Goal: Task Accomplishment & Management: Manage account settings

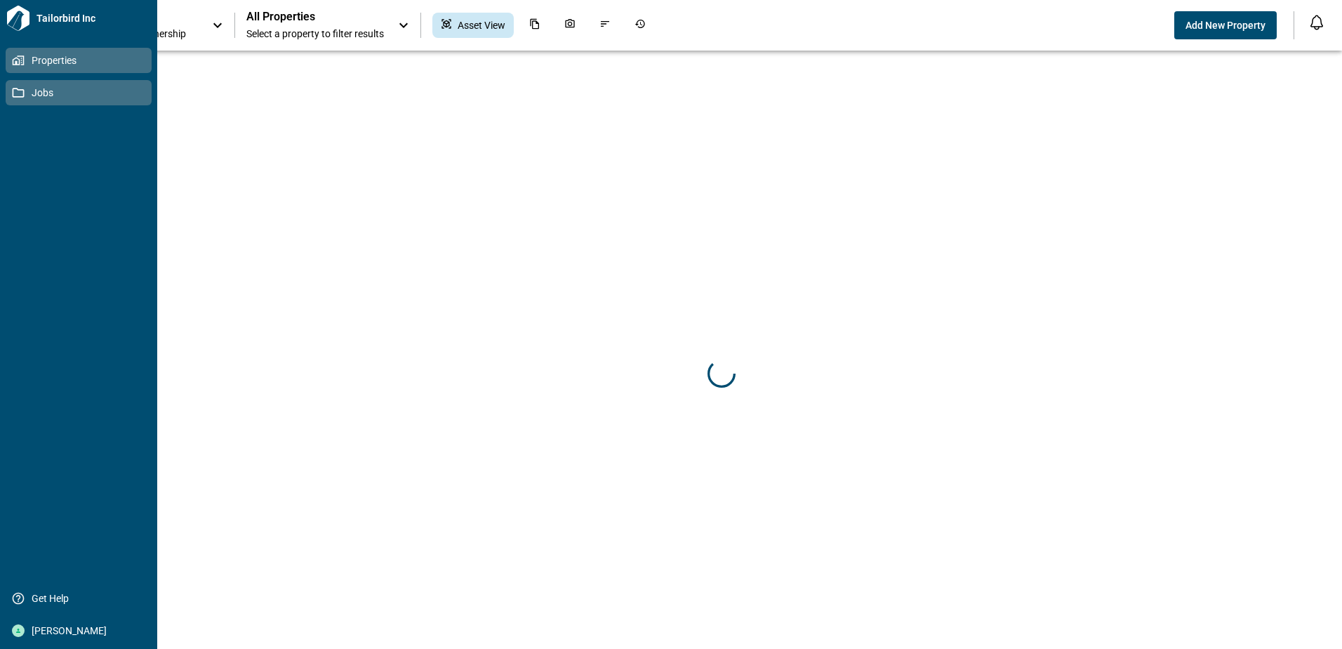
click at [51, 94] on span "Jobs" at bounding box center [82, 93] width 114 height 14
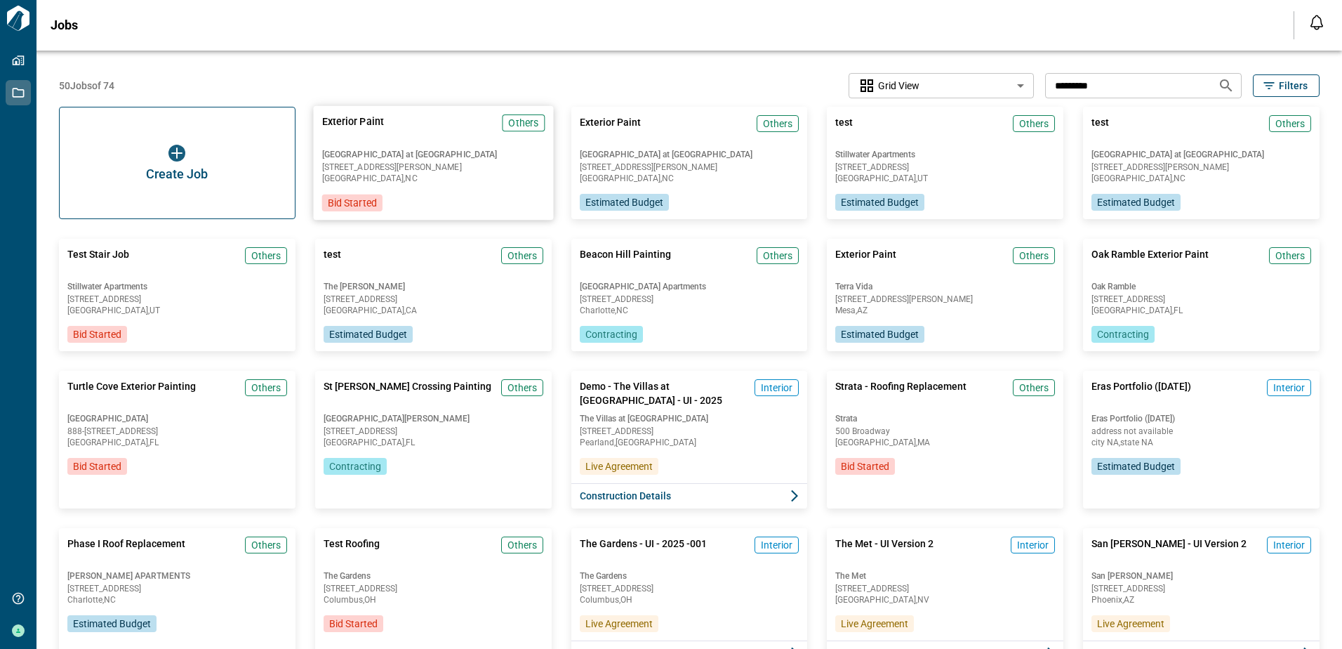
click at [432, 161] on div "[GEOGRAPHIC_DATA] at [GEOGRAPHIC_DATA] [STREET_ADDRESS][PERSON_NAME]" at bounding box center [433, 166] width 223 height 34
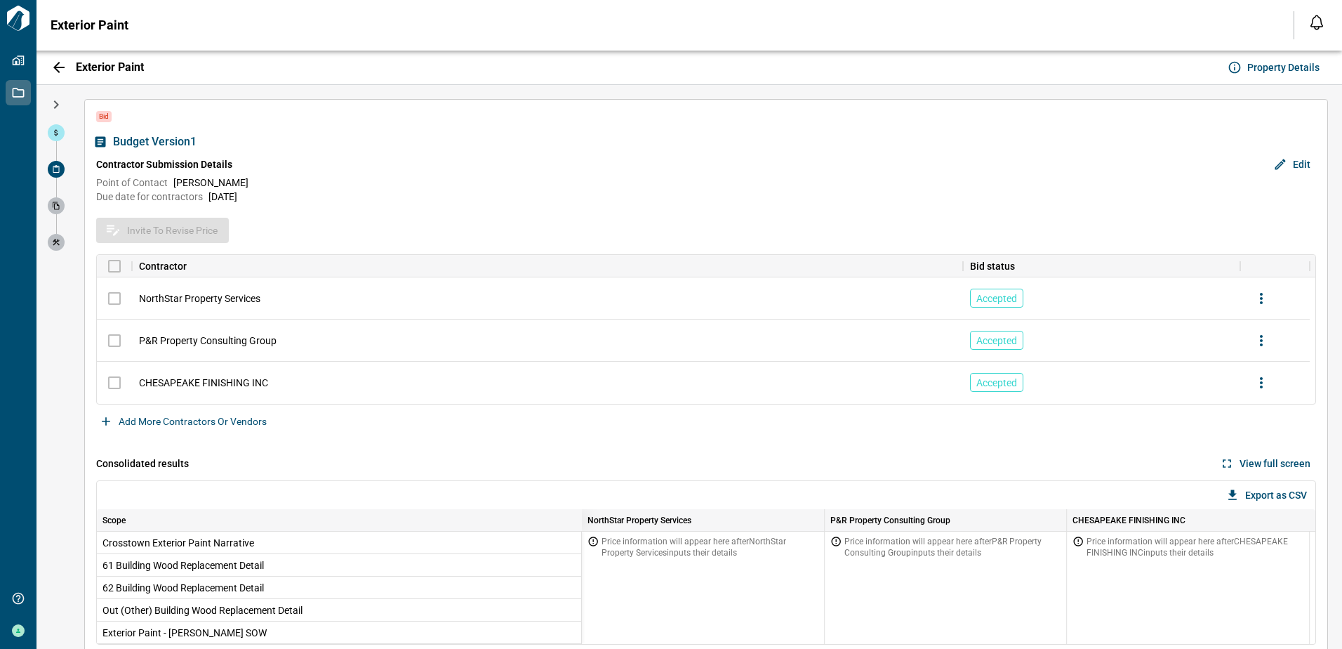
scroll to position [22, 0]
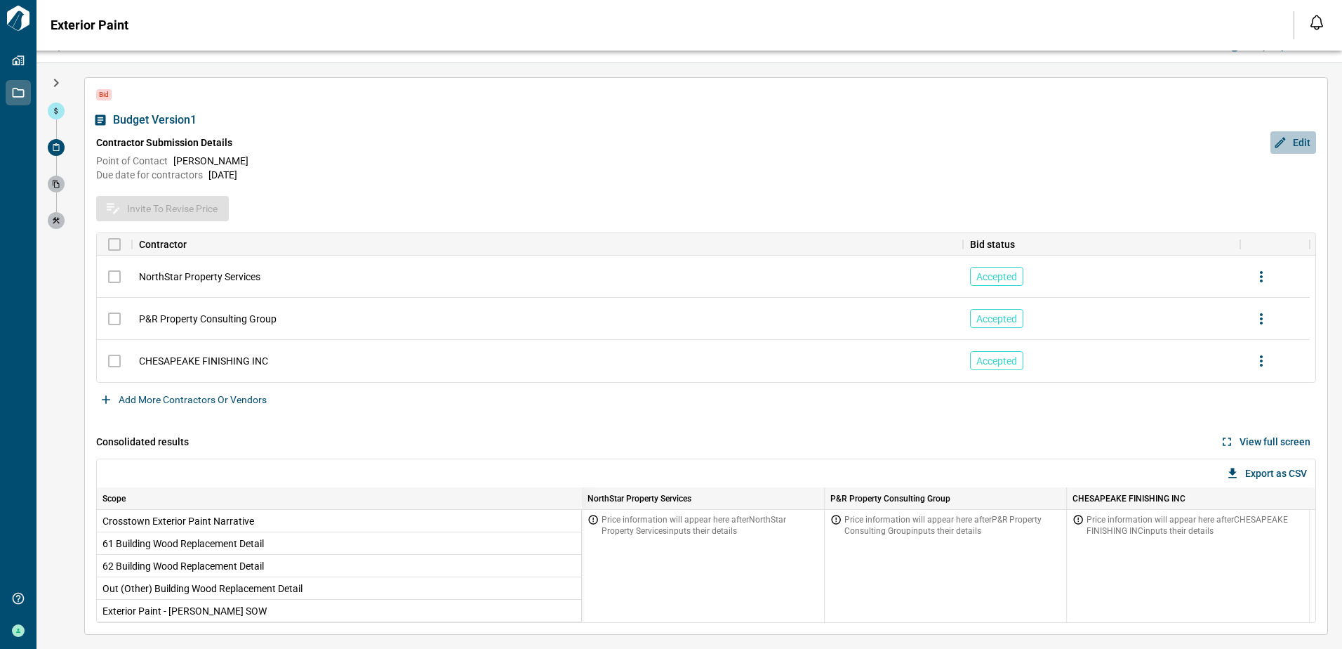
click at [1301, 138] on span "Edit" at bounding box center [1302, 142] width 18 height 14
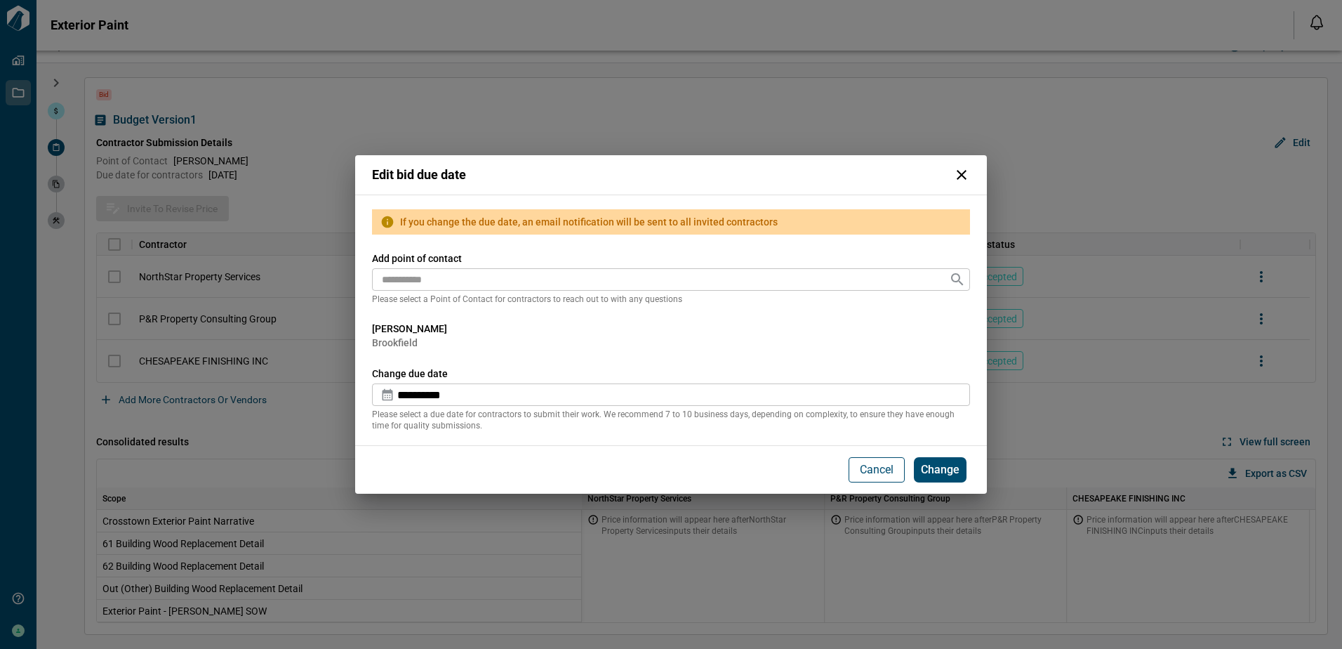
click at [948, 472] on span "Change" at bounding box center [940, 470] width 39 height 14
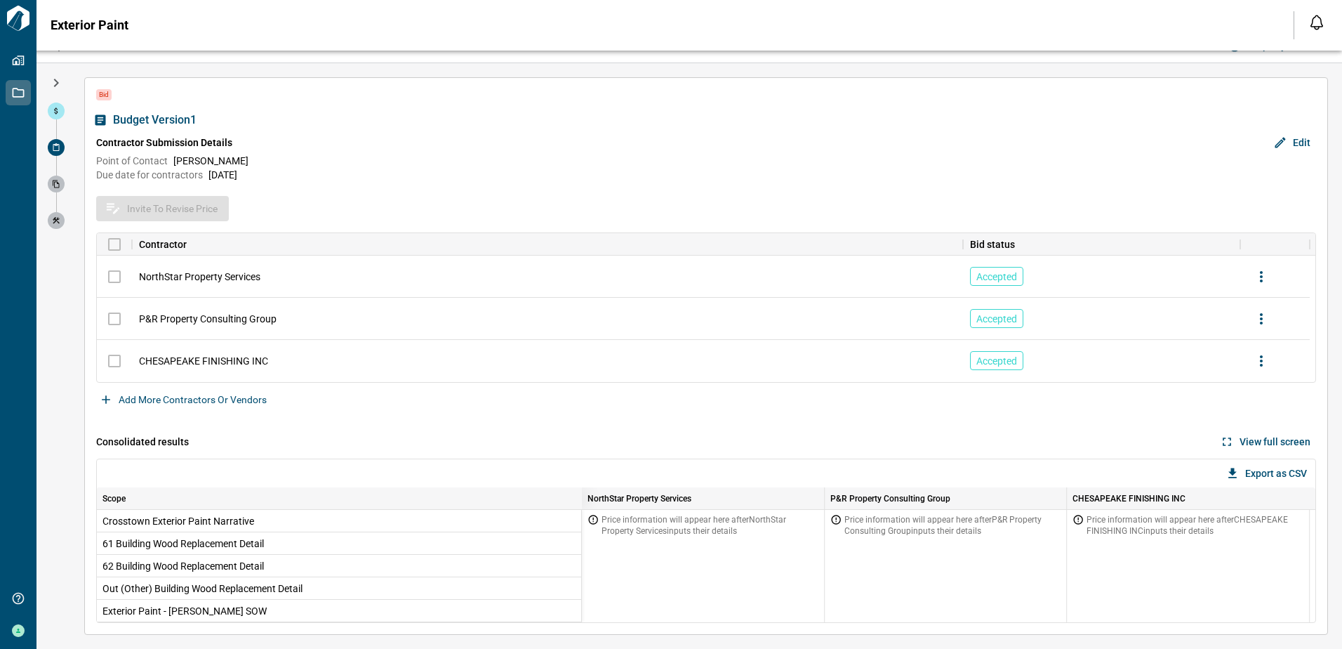
click at [1297, 145] on span "Edit" at bounding box center [1302, 142] width 18 height 14
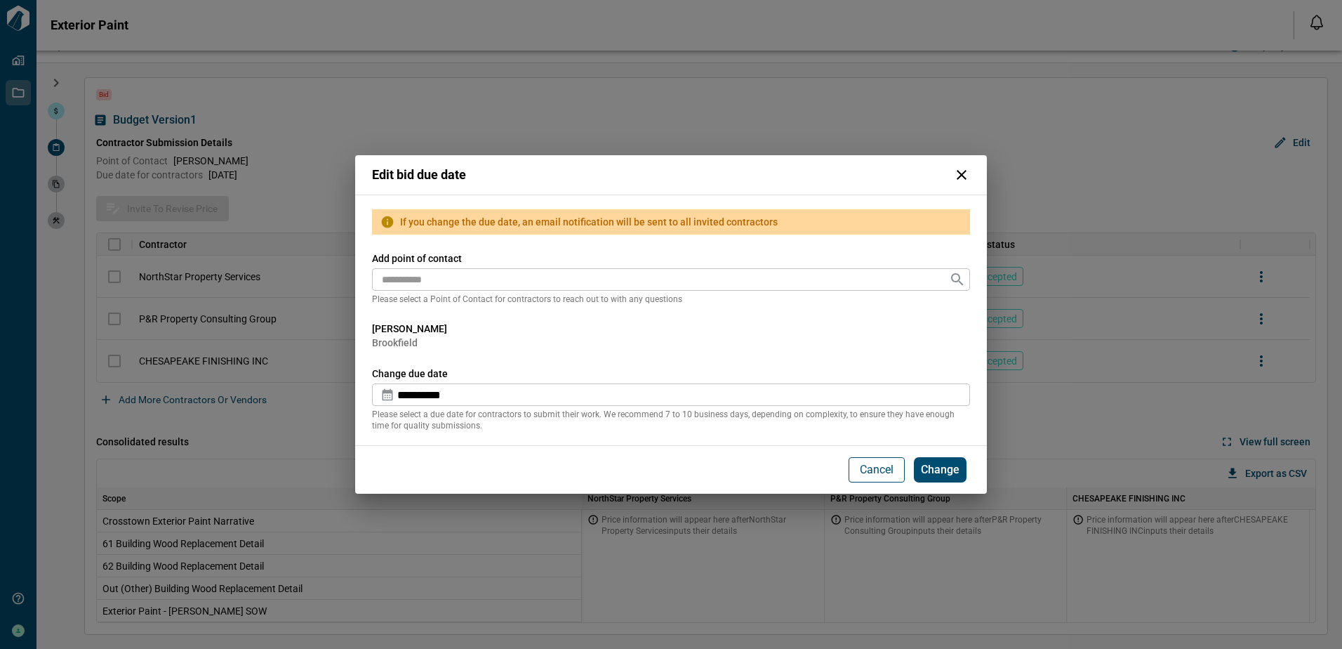
click at [1004, 88] on div "**********" at bounding box center [671, 324] width 1342 height 649
click at [1099, 166] on div "**********" at bounding box center [671, 324] width 1342 height 649
click at [889, 466] on p "Cancel" at bounding box center [877, 469] width 34 height 17
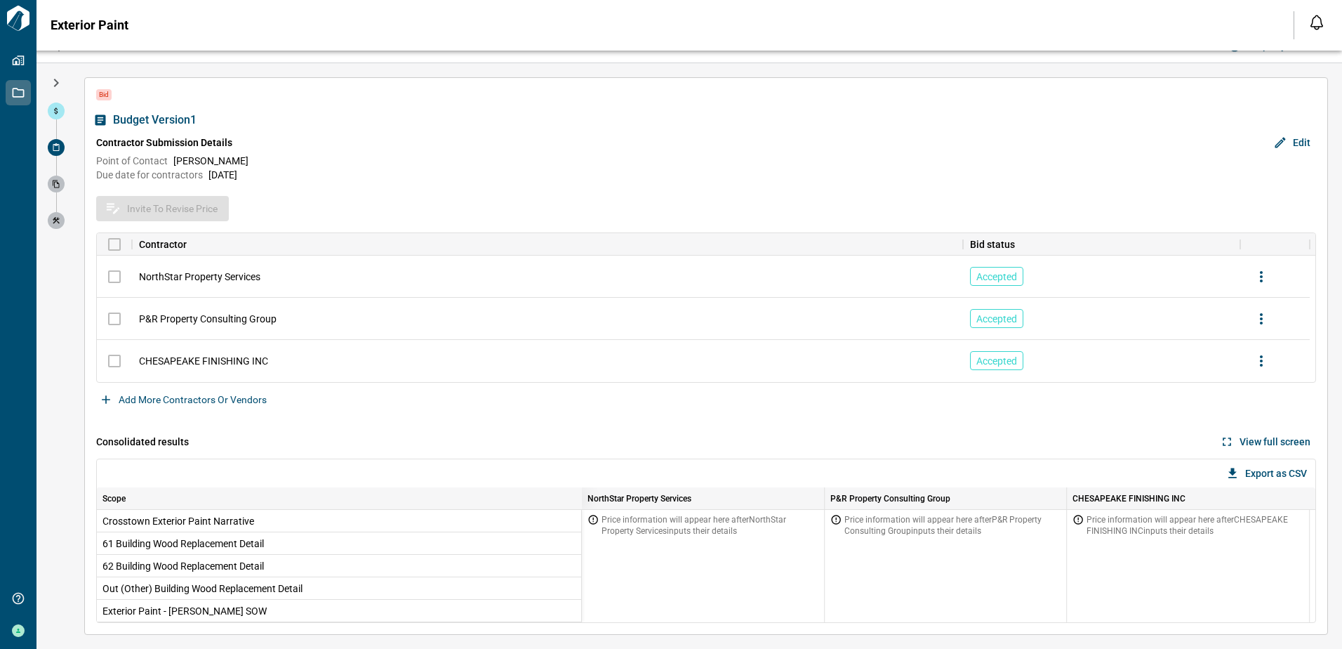
click at [1294, 138] on span "Edit" at bounding box center [1302, 142] width 18 height 14
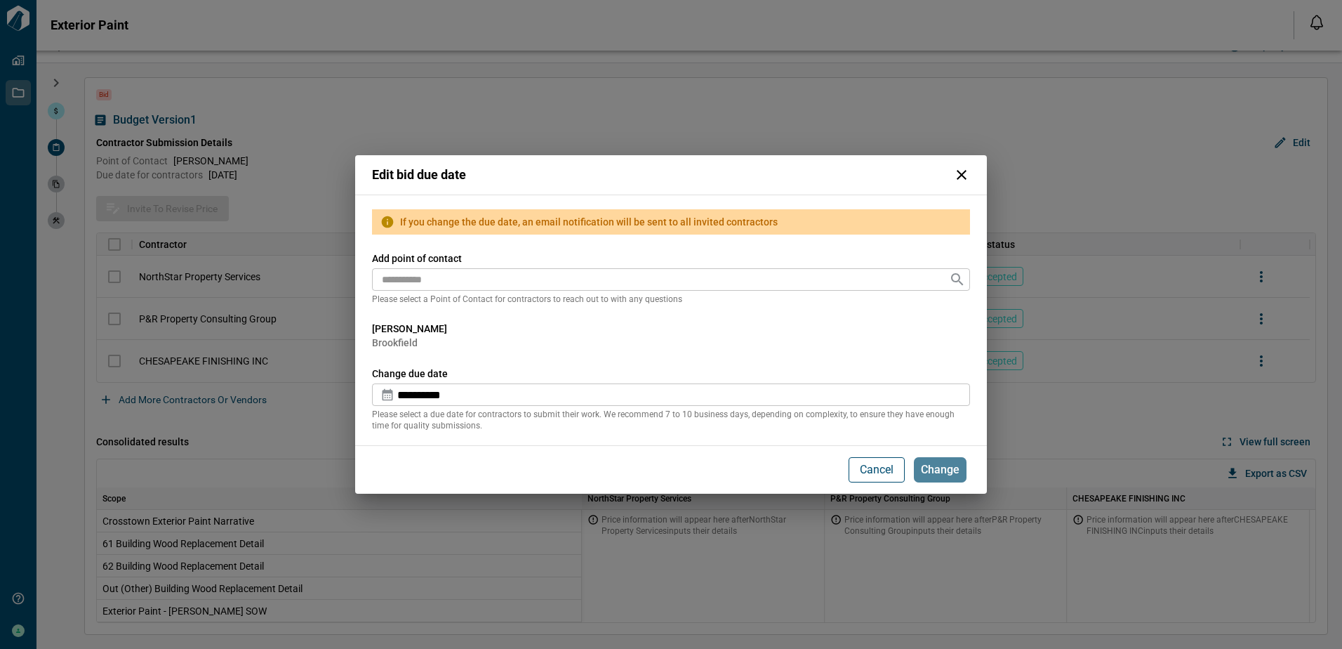
click at [939, 472] on span "Change" at bounding box center [940, 470] width 39 height 14
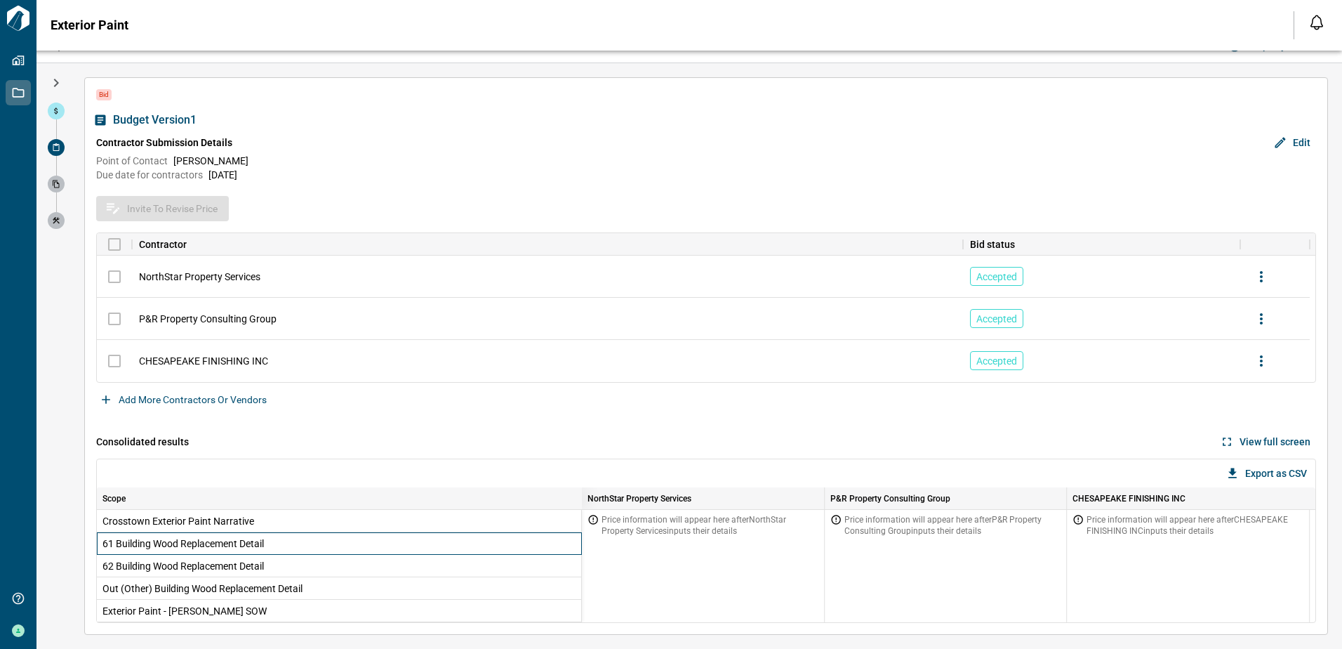
click at [212, 541] on span "61 Building Wood Replacement Detail" at bounding box center [339, 543] width 473 height 14
drag, startPoint x: 212, startPoint y: 541, endPoint x: 338, endPoint y: 447, distance: 157.1
click at [338, 447] on div "Consolidated results View full screen" at bounding box center [706, 442] width 1220 height 34
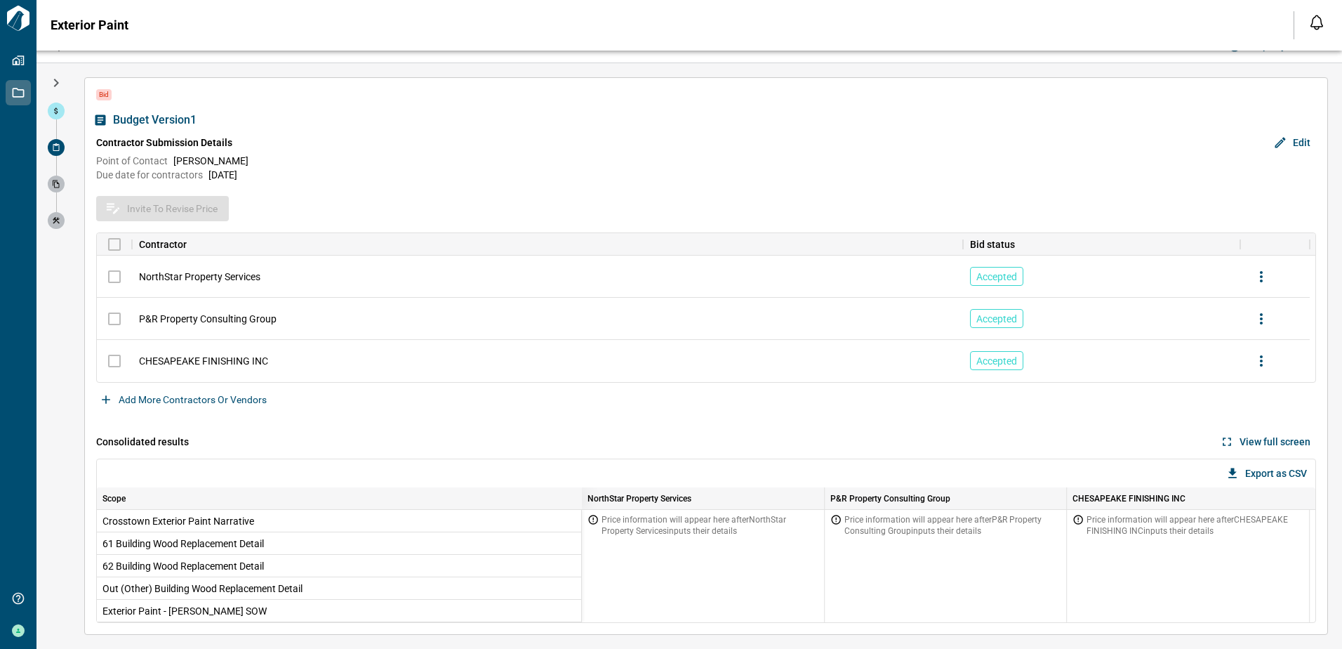
click at [495, 159] on div "Point of Contact [PERSON_NAME]" at bounding box center [706, 161] width 1220 height 14
click at [1269, 437] on span "View full screen" at bounding box center [1275, 442] width 71 height 14
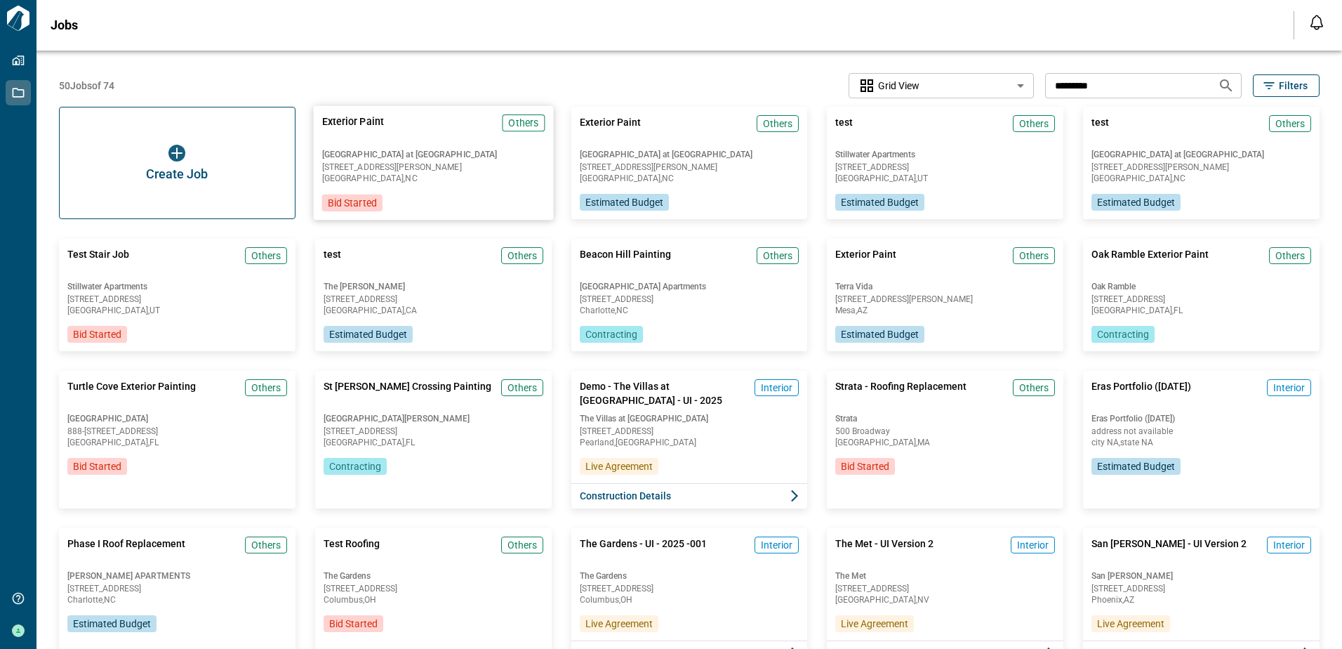
click at [438, 180] on span "[GEOGRAPHIC_DATA] , [GEOGRAPHIC_DATA]" at bounding box center [433, 178] width 223 height 8
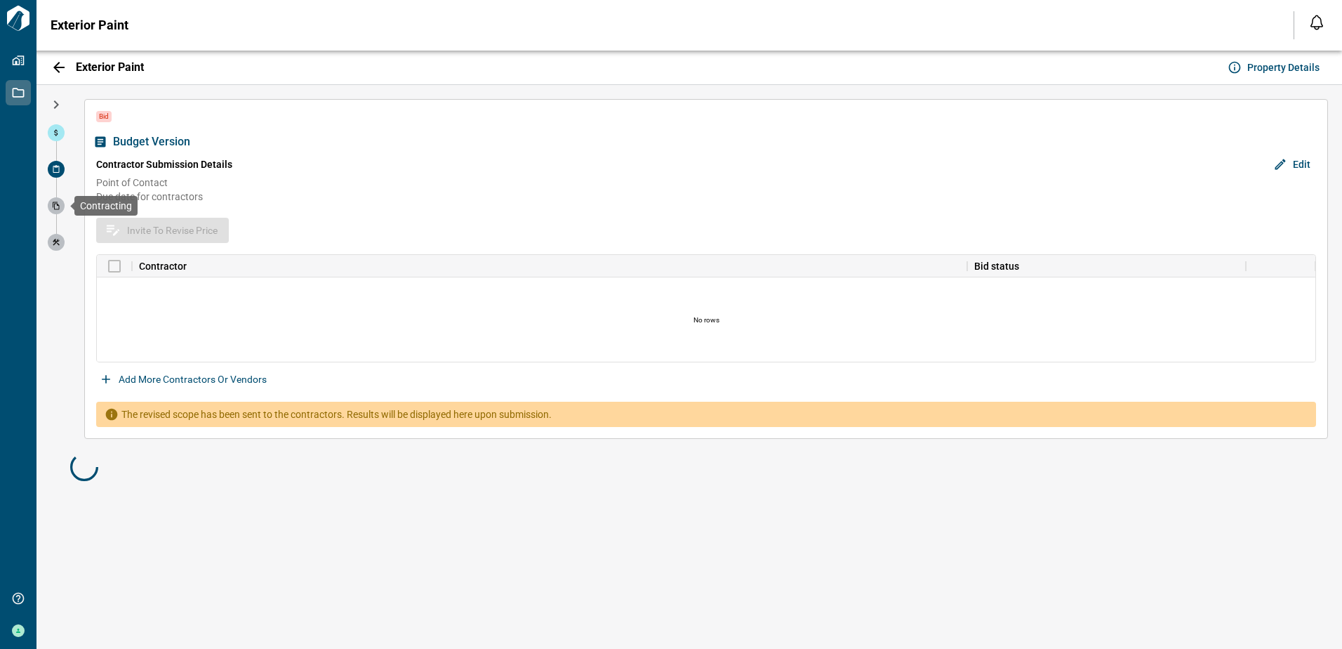
click at [63, 206] on span at bounding box center [56, 205] width 17 height 17
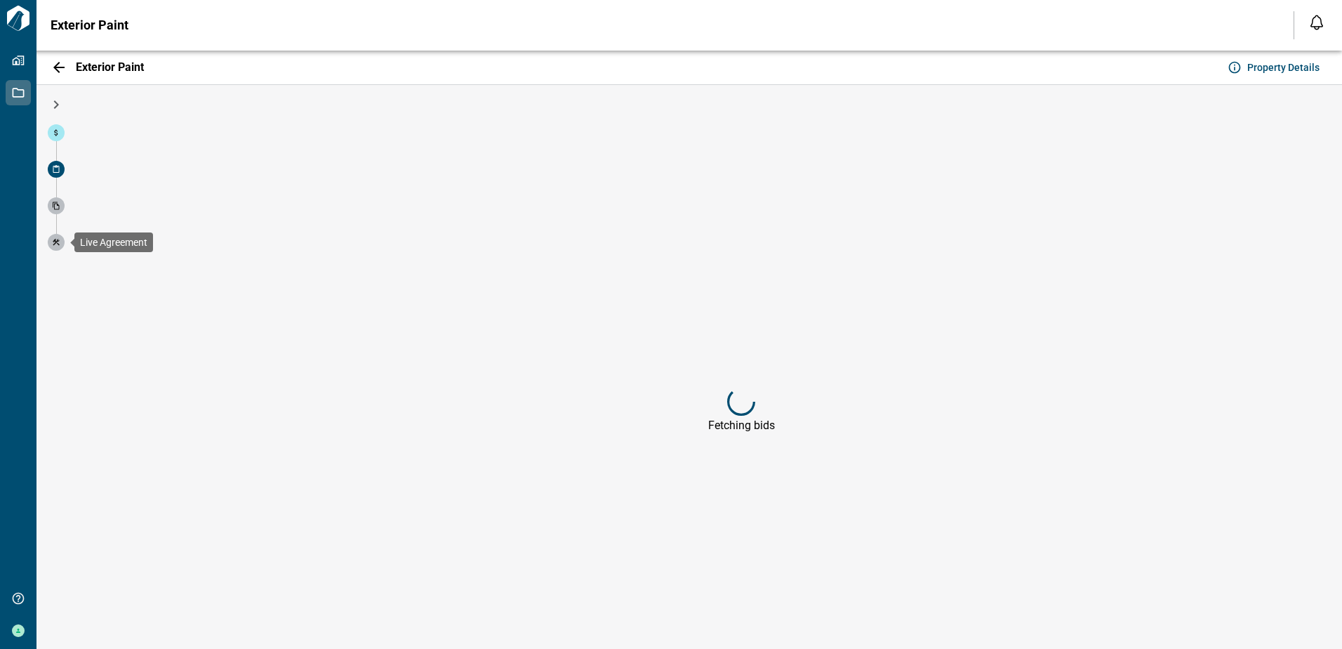
click at [60, 241] on icon at bounding box center [56, 242] width 8 height 8
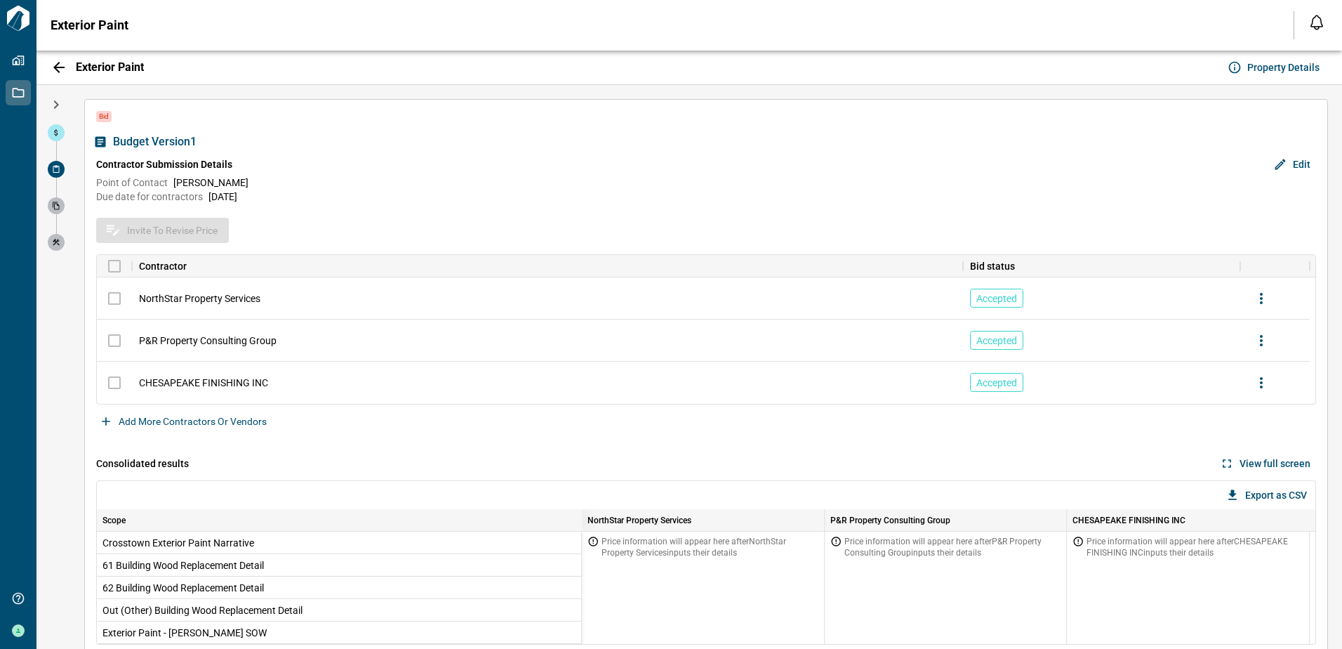
click at [1264, 57] on button "Property Details" at bounding box center [1275, 67] width 100 height 22
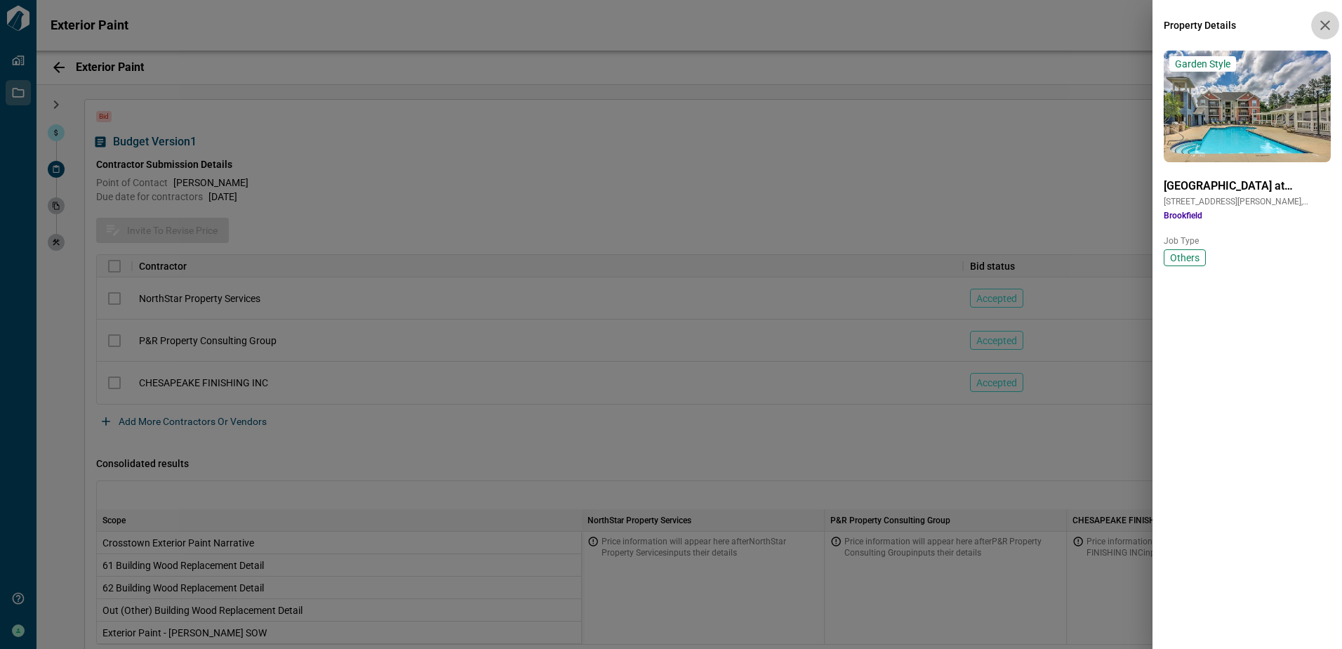
click at [1326, 20] on icon "button" at bounding box center [1325, 25] width 17 height 17
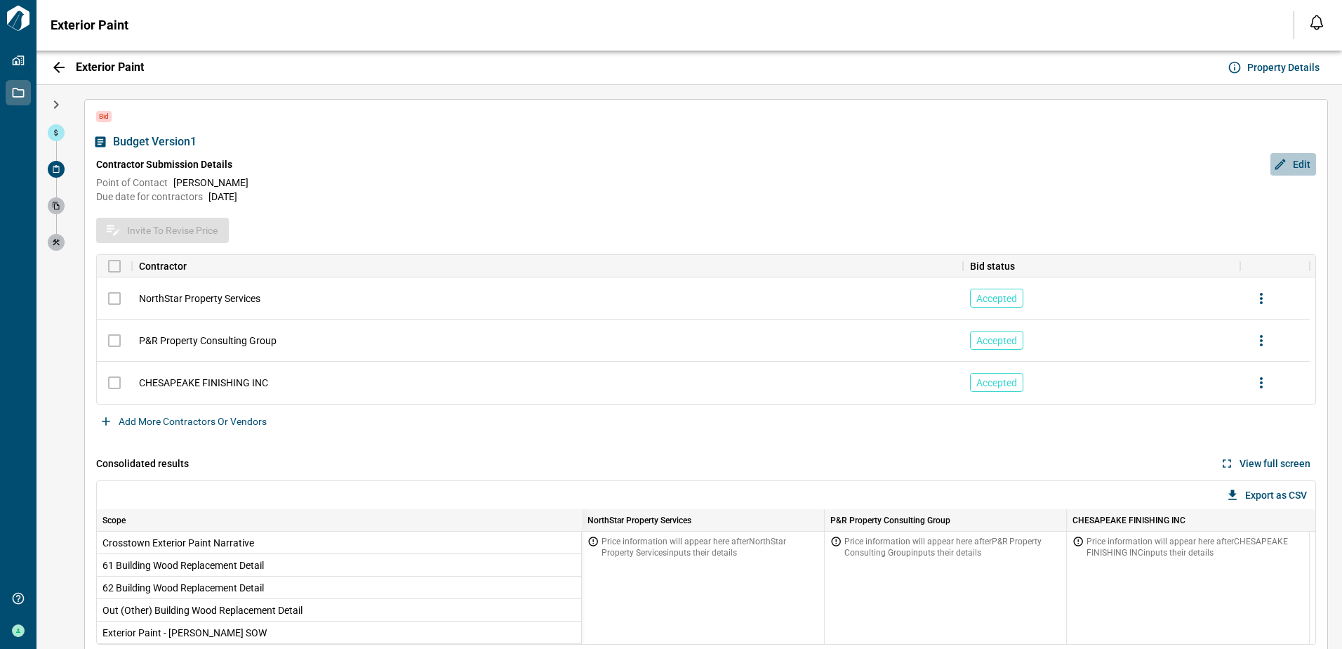
click at [1295, 167] on span "Edit" at bounding box center [1302, 164] width 18 height 14
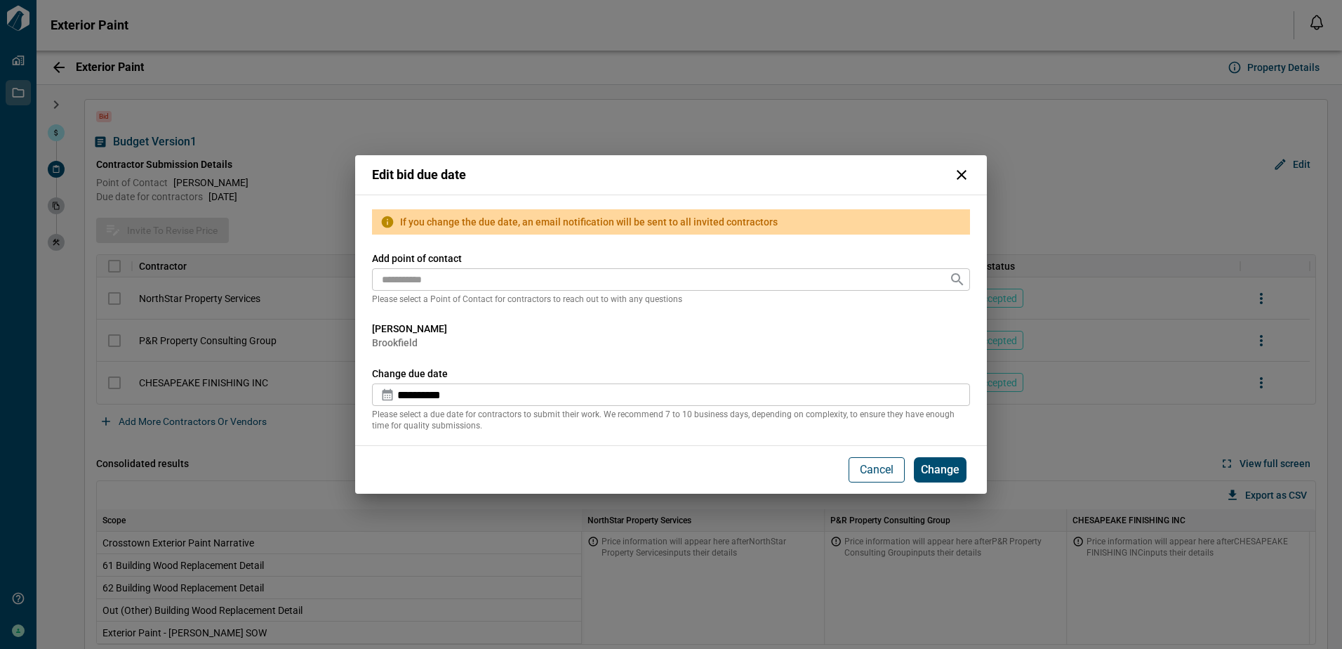
click at [885, 465] on p "Cancel" at bounding box center [877, 469] width 34 height 17
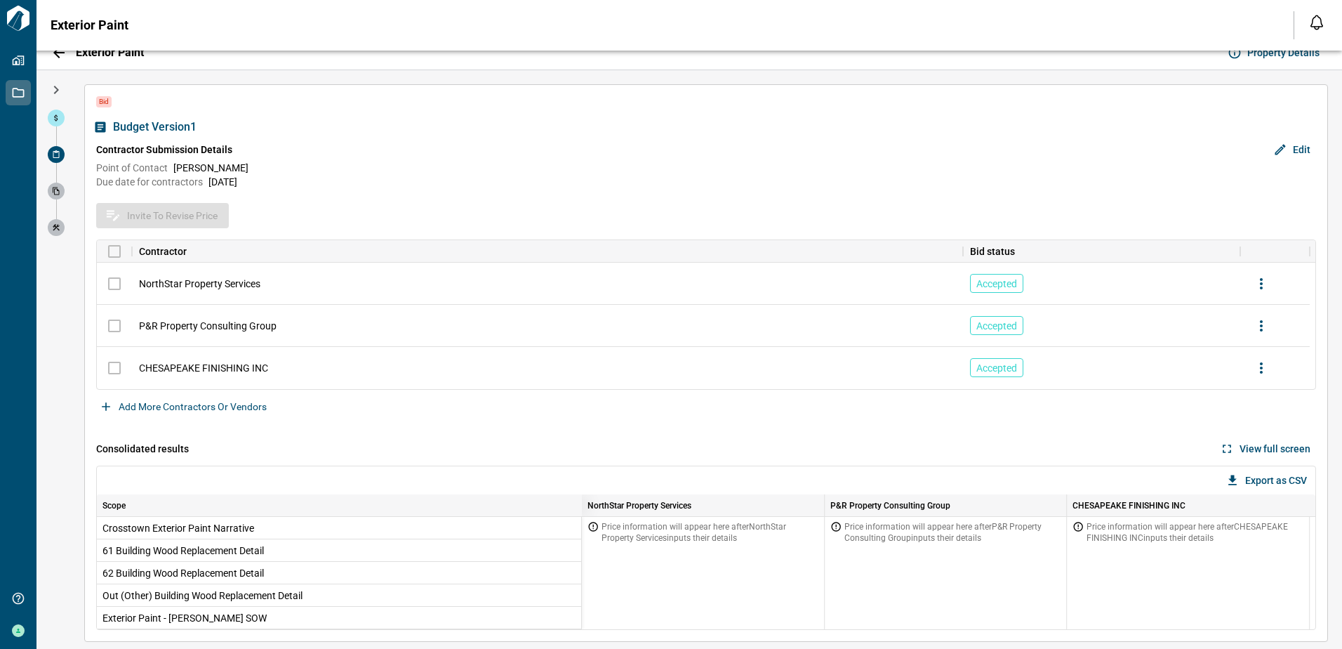
scroll to position [22, 0]
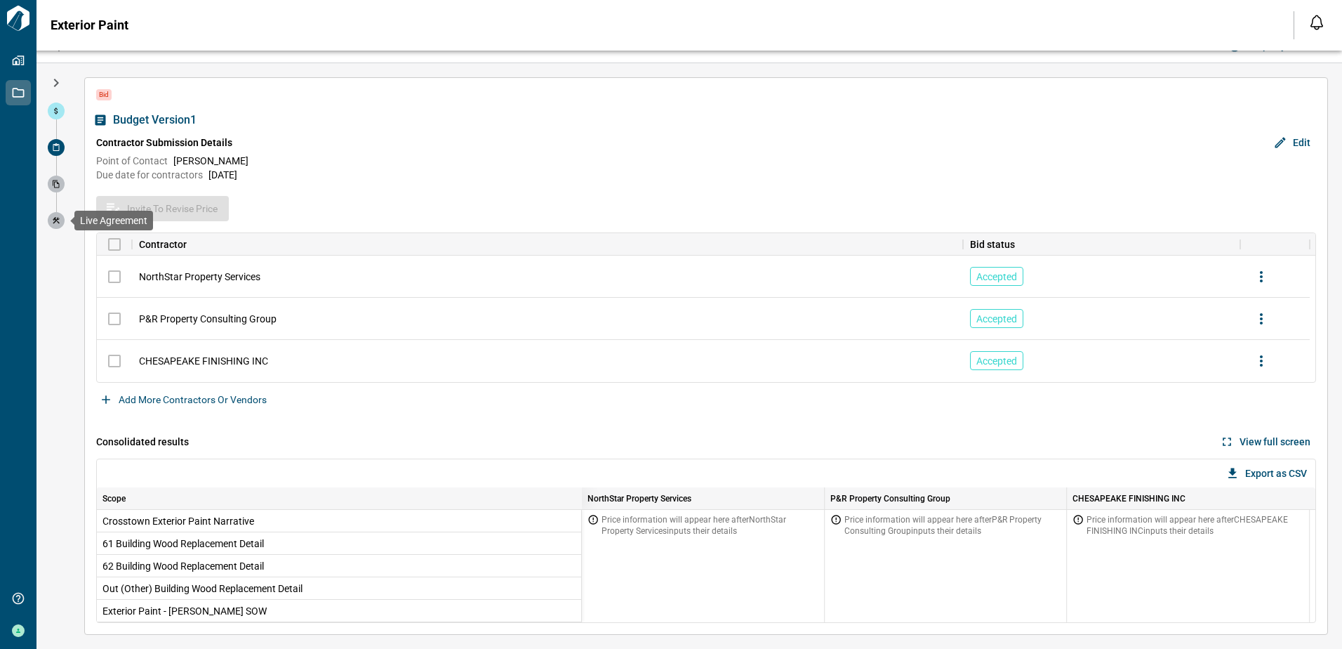
click at [60, 222] on icon at bounding box center [56, 220] width 8 height 8
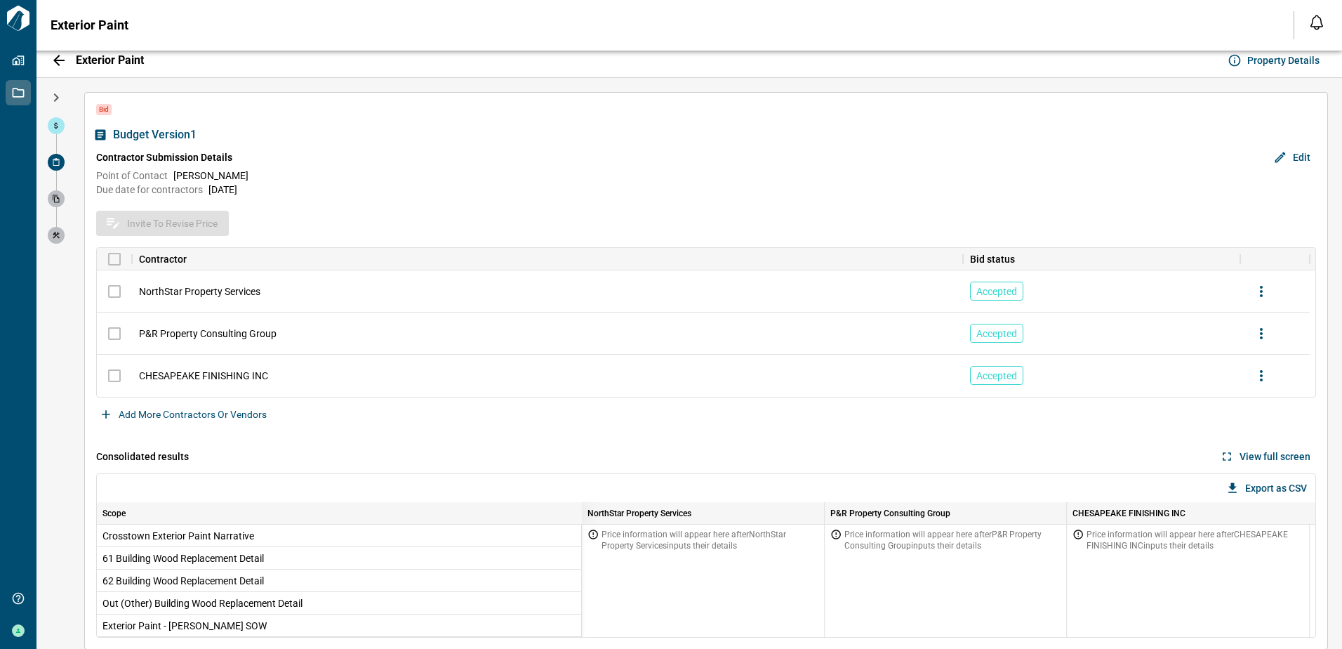
scroll to position [0, 0]
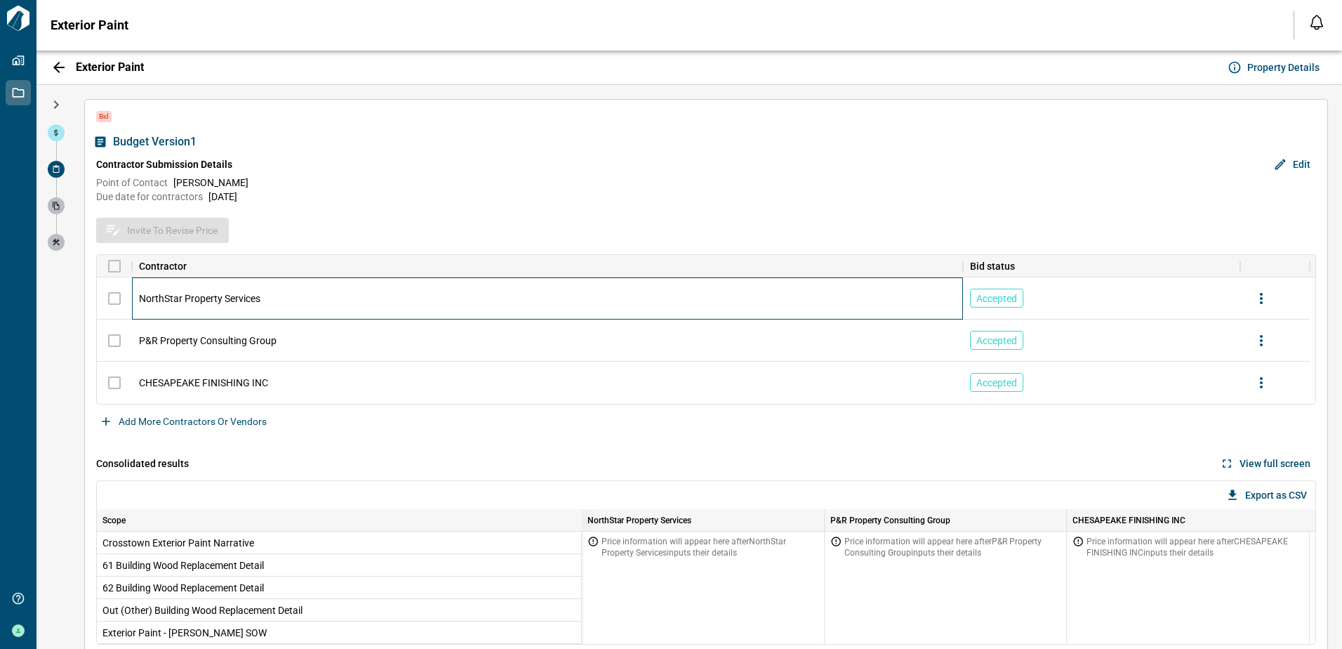
click at [524, 307] on div "NorthStar Property Services" at bounding box center [547, 298] width 831 height 42
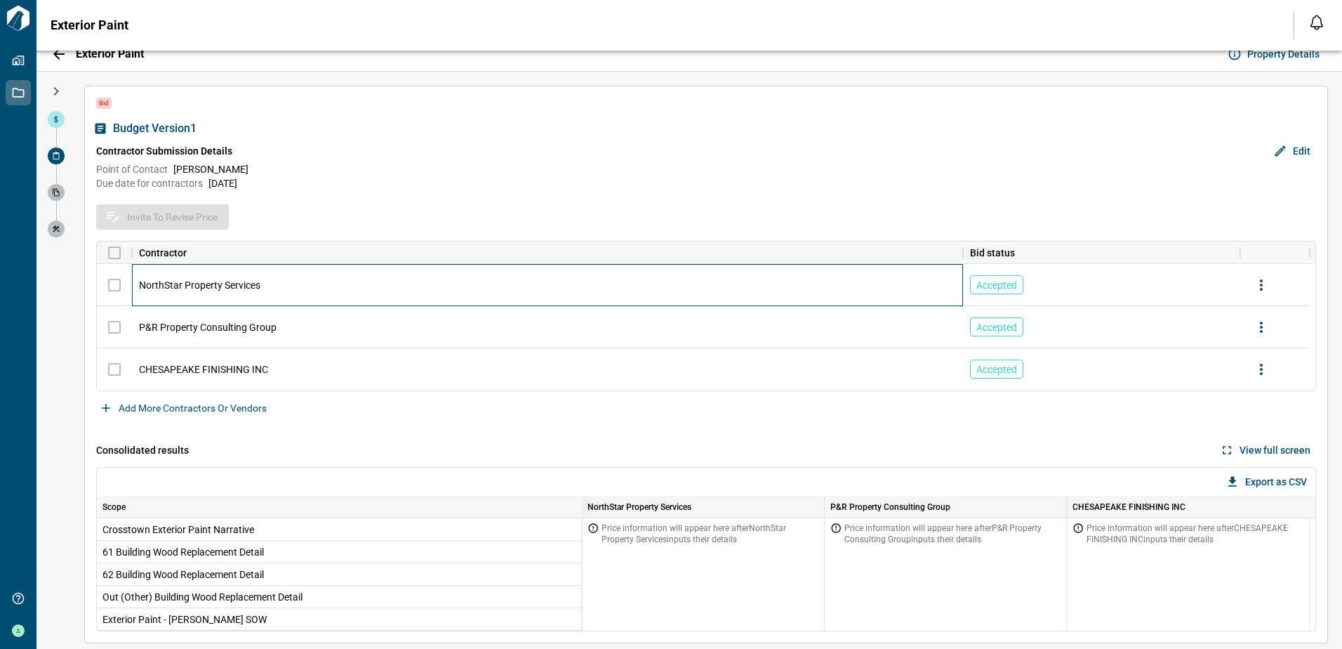
scroll to position [22, 0]
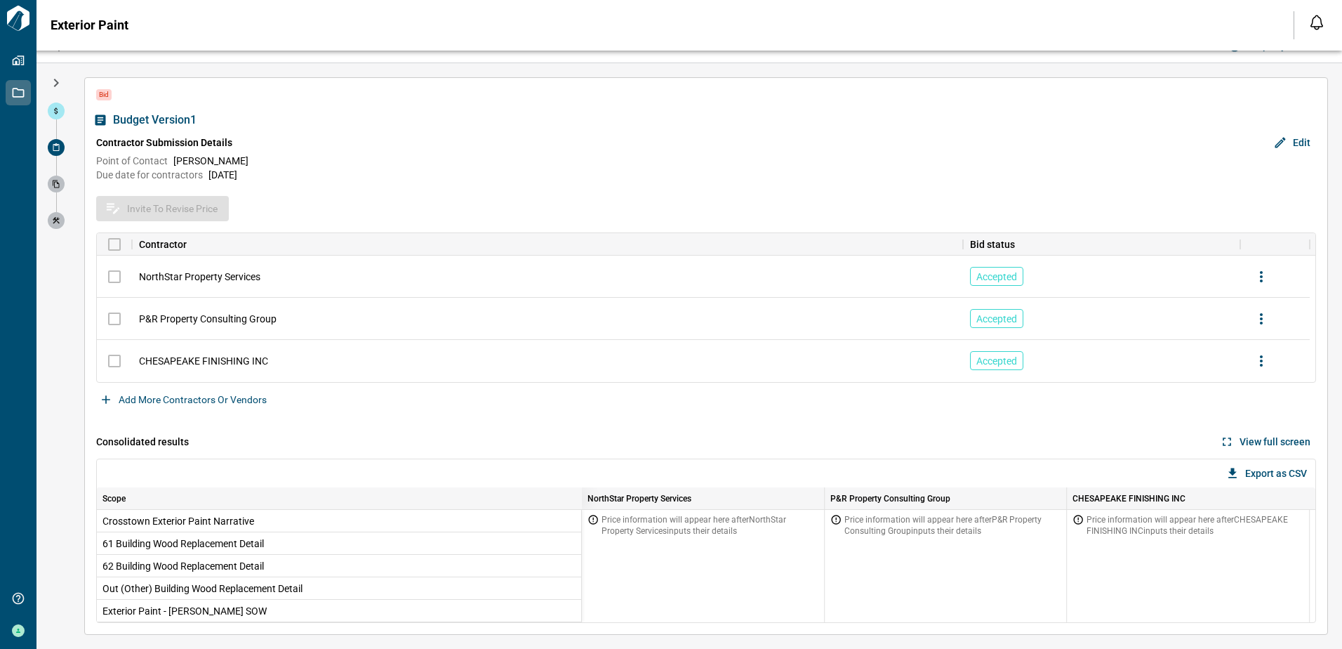
click at [1295, 140] on span "Edit" at bounding box center [1302, 142] width 18 height 14
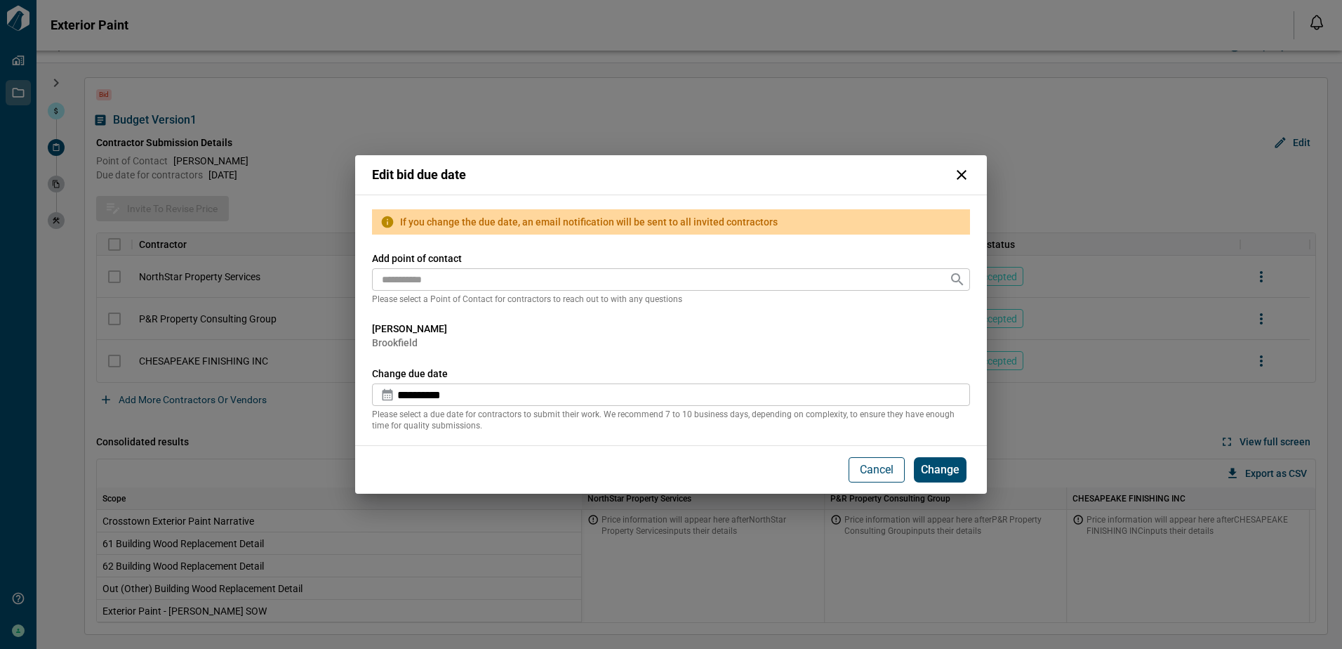
click at [882, 468] on p "Cancel" at bounding box center [877, 469] width 34 height 17
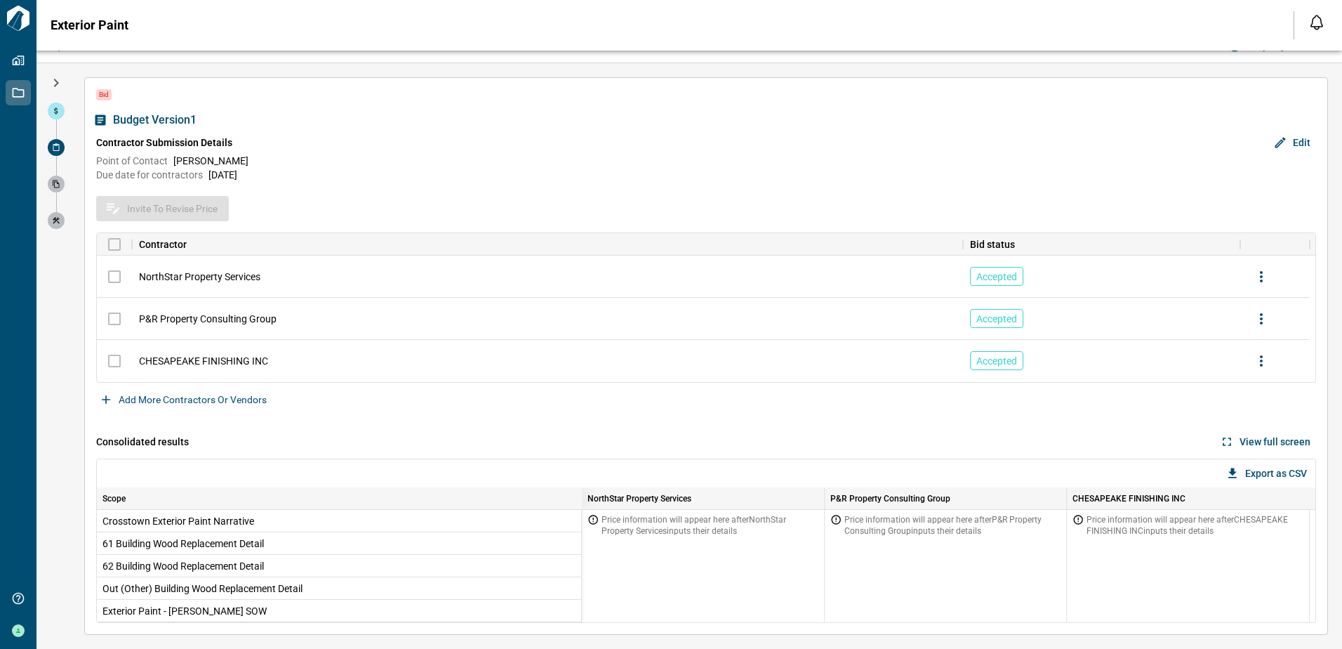
click at [58, 146] on icon at bounding box center [56, 147] width 8 height 8
click at [58, 145] on icon at bounding box center [56, 147] width 6 height 8
click at [58, 144] on icon at bounding box center [56, 147] width 6 height 8
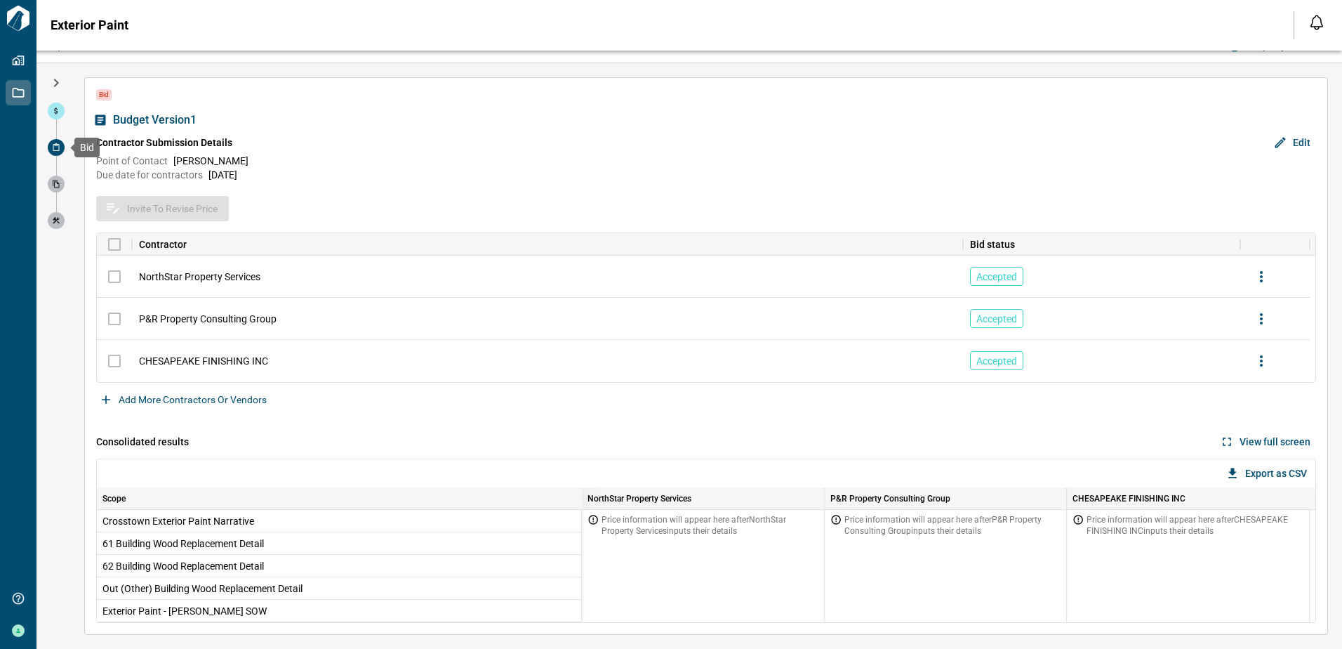
click at [58, 144] on icon at bounding box center [56, 147] width 6 height 8
click at [59, 82] on icon "button" at bounding box center [56, 82] width 17 height 17
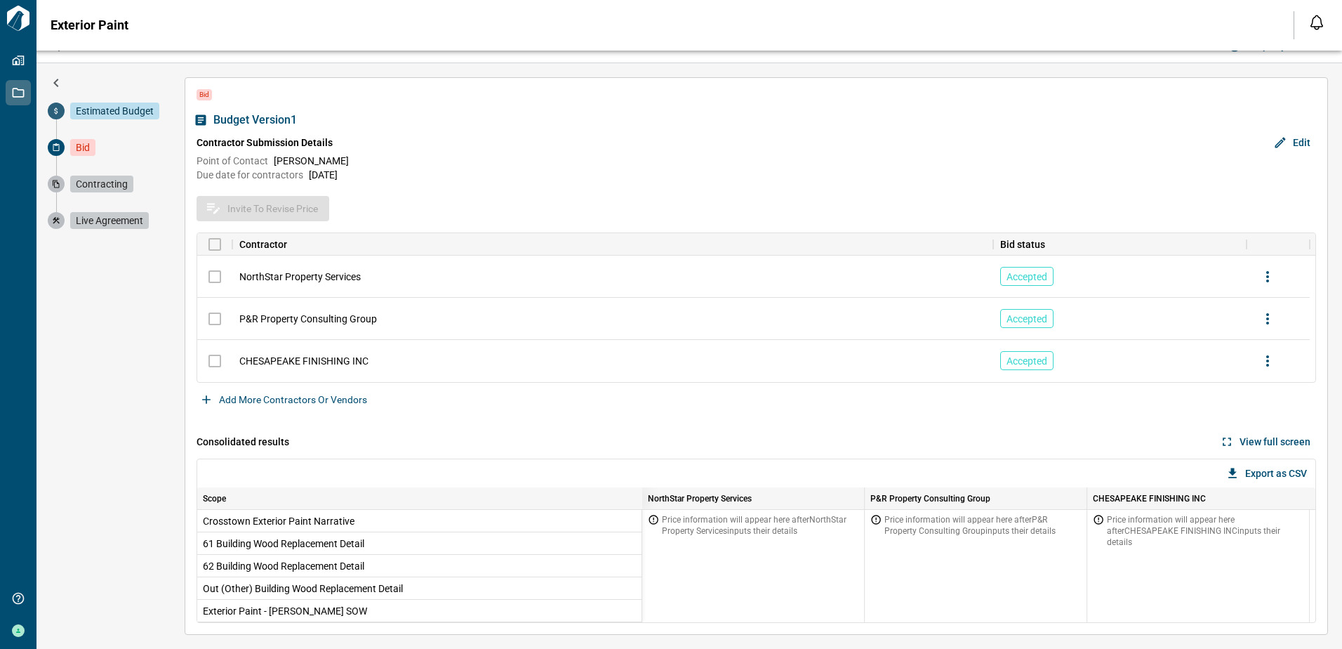
click at [81, 109] on span "Estimated Budget" at bounding box center [114, 111] width 89 height 17
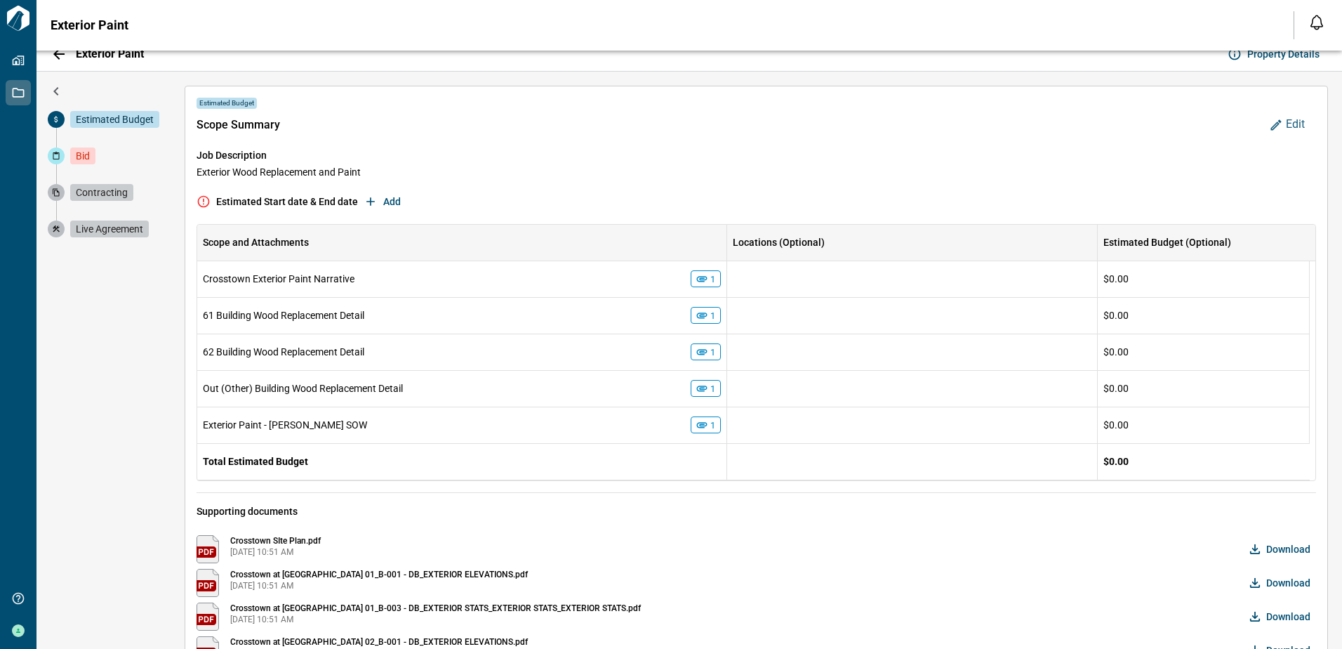
scroll to position [0, 0]
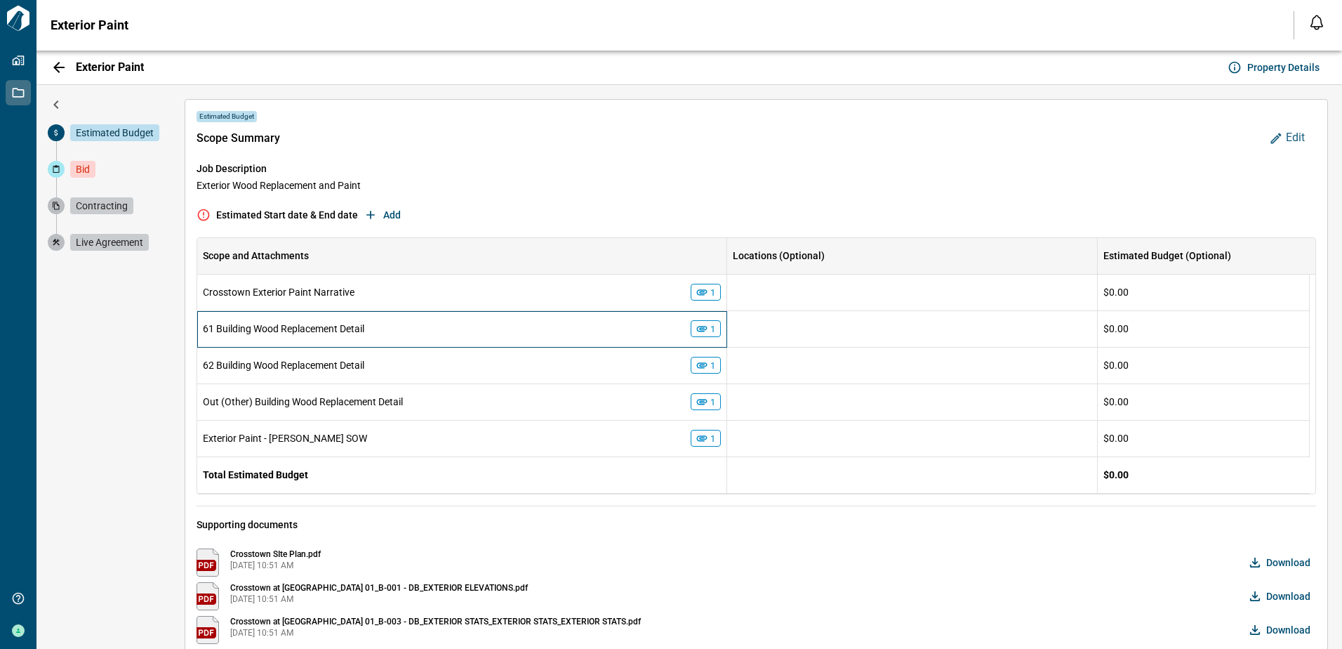
click at [703, 331] on icon at bounding box center [701, 329] width 11 height 6
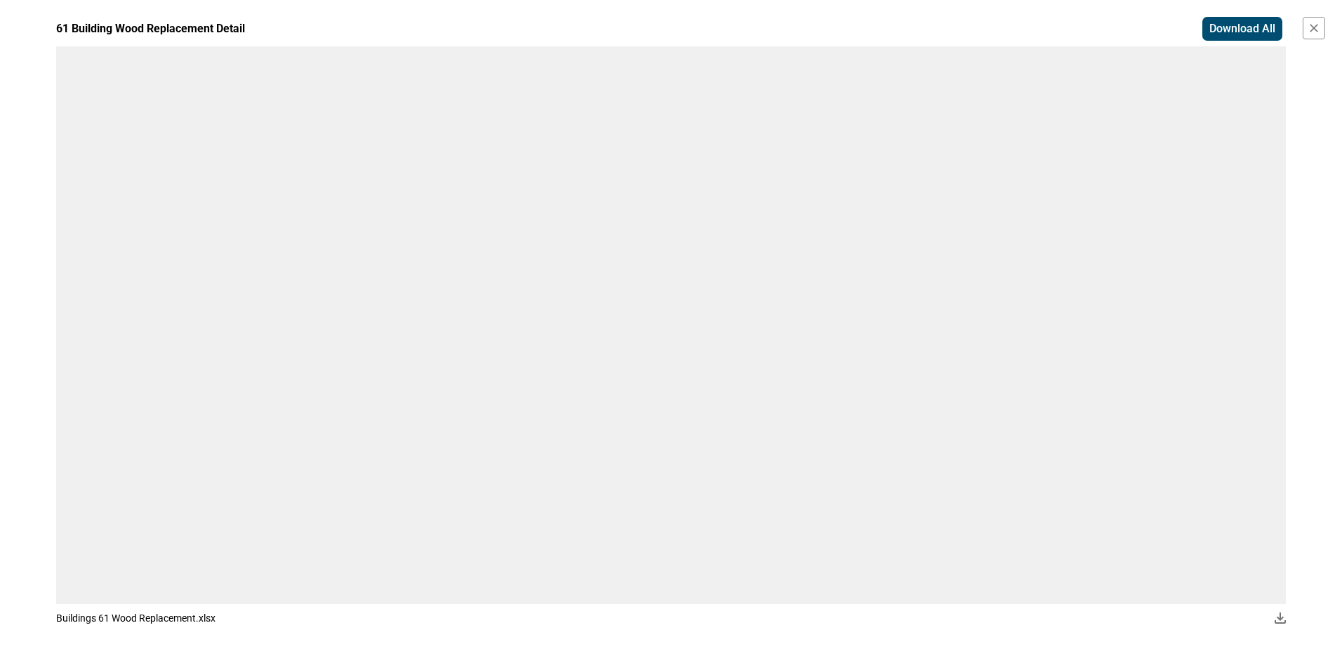
click at [1314, 33] on icon "button" at bounding box center [1314, 28] width 14 height 14
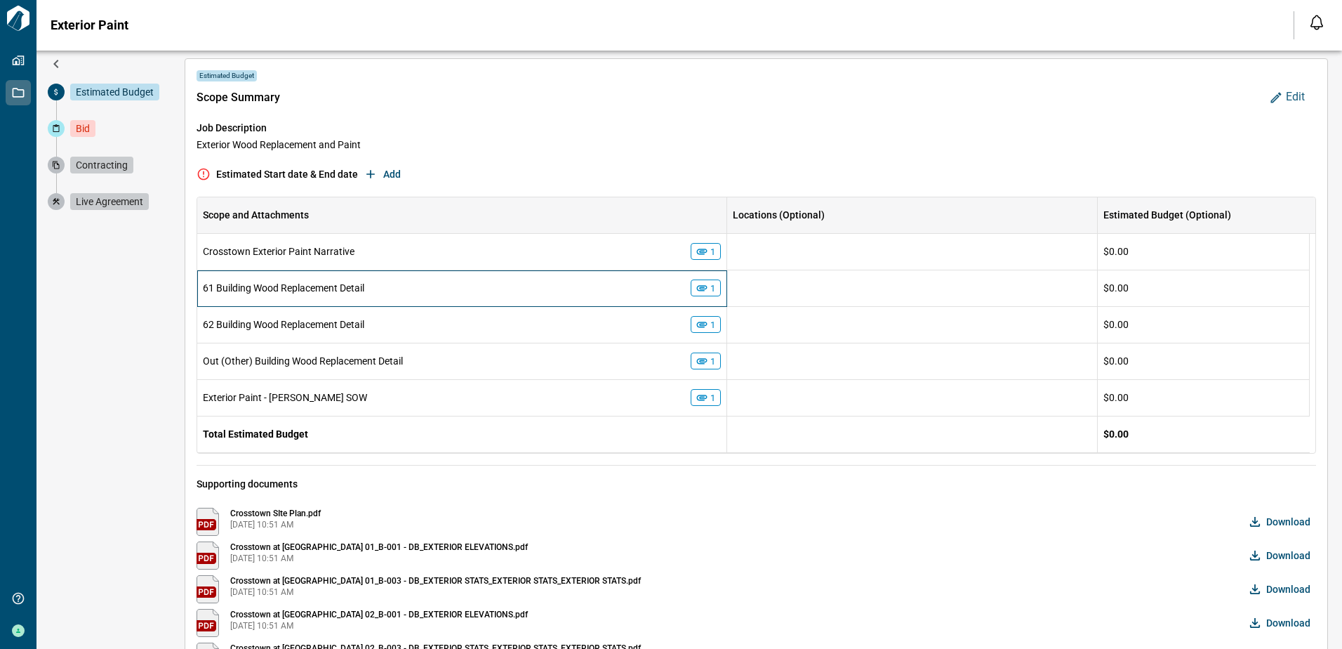
scroll to position [70, 0]
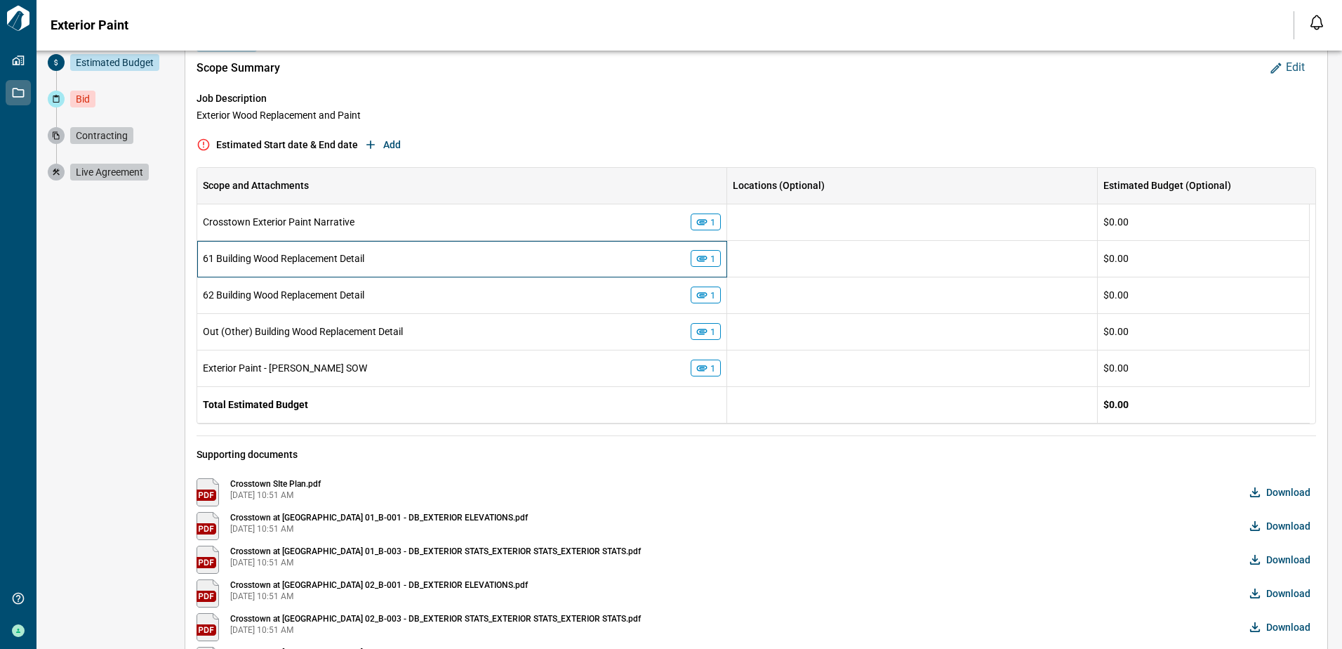
drag, startPoint x: 606, startPoint y: 260, endPoint x: 590, endPoint y: 262, distance: 15.5
click at [590, 262] on div "61 Building Wood Replacement Detail" at bounding box center [447, 258] width 488 height 14
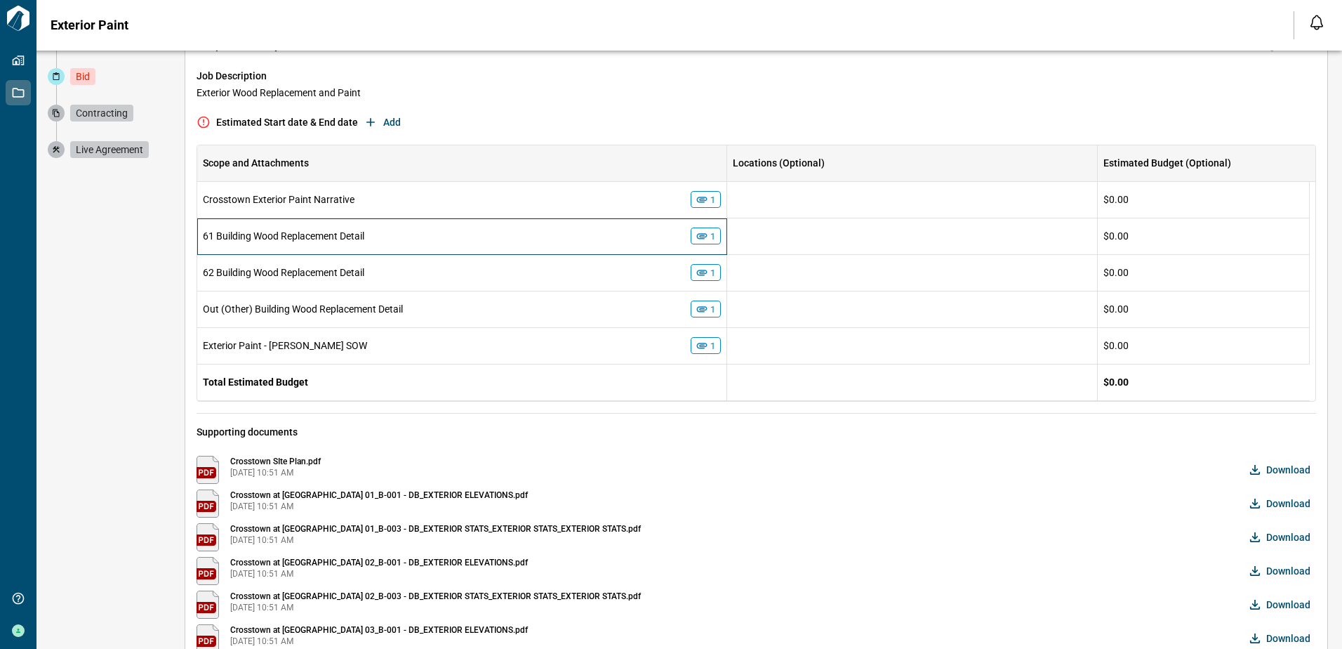
scroll to position [0, 0]
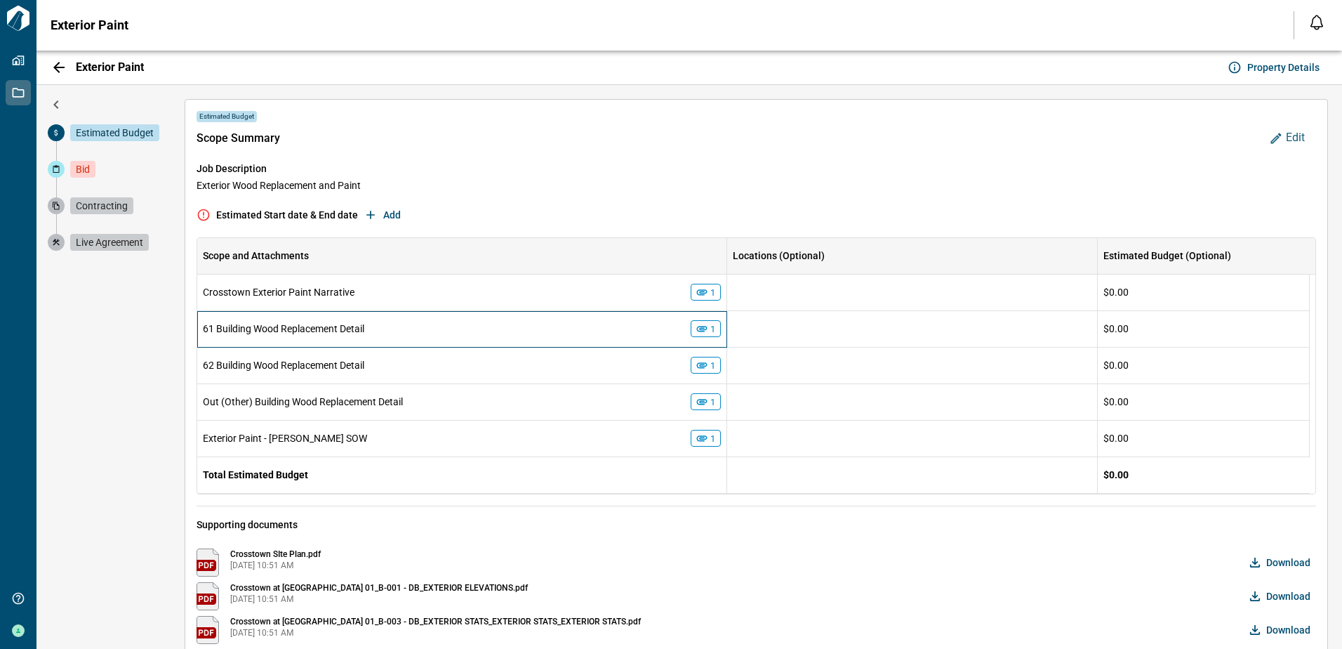
drag, startPoint x: 703, startPoint y: 326, endPoint x: 581, endPoint y: 326, distance: 122.9
click at [581, 326] on div "61 Building Wood Replacement Detail" at bounding box center [447, 329] width 488 height 14
click at [96, 135] on span "Estimated Budget" at bounding box center [114, 132] width 89 height 17
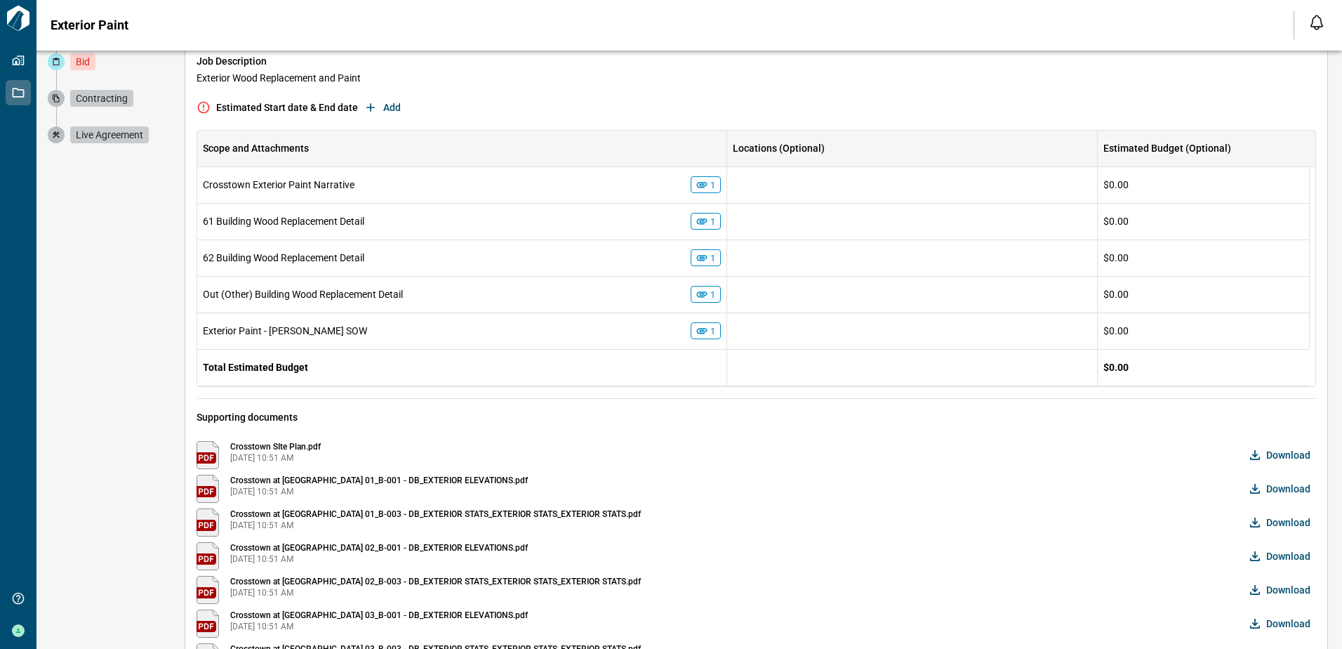
scroll to position [70, 0]
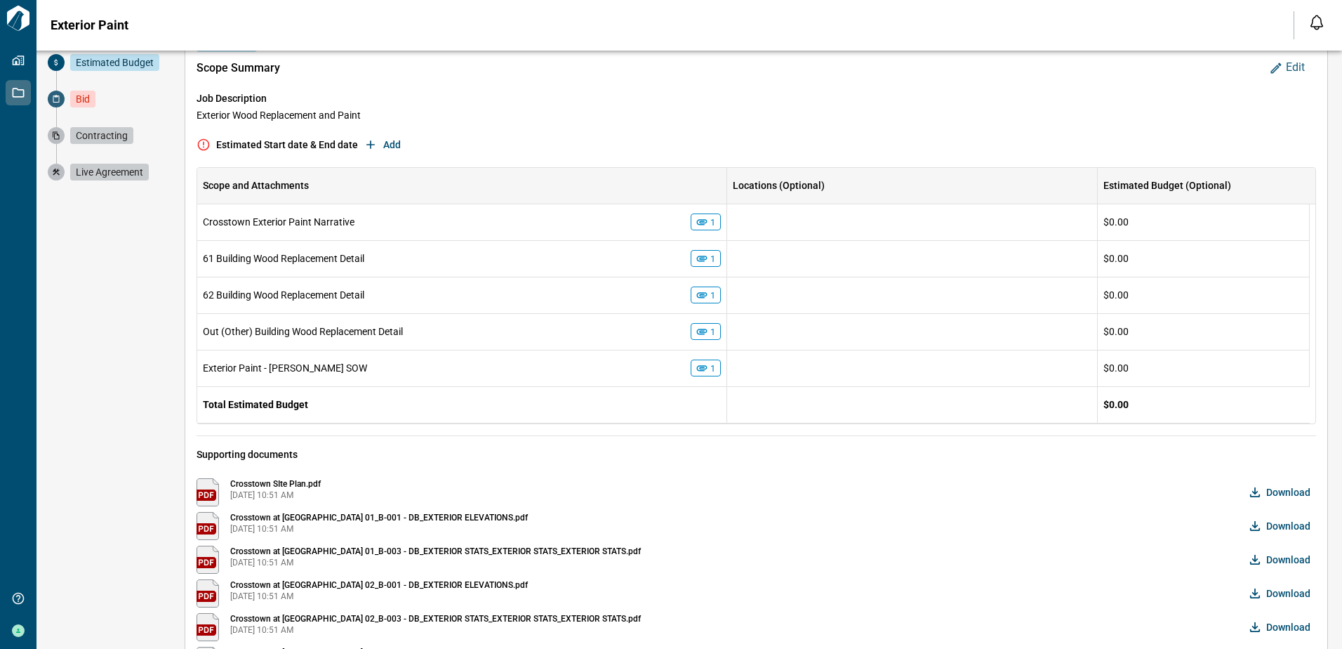
click at [90, 94] on span "Bid" at bounding box center [82, 99] width 25 height 17
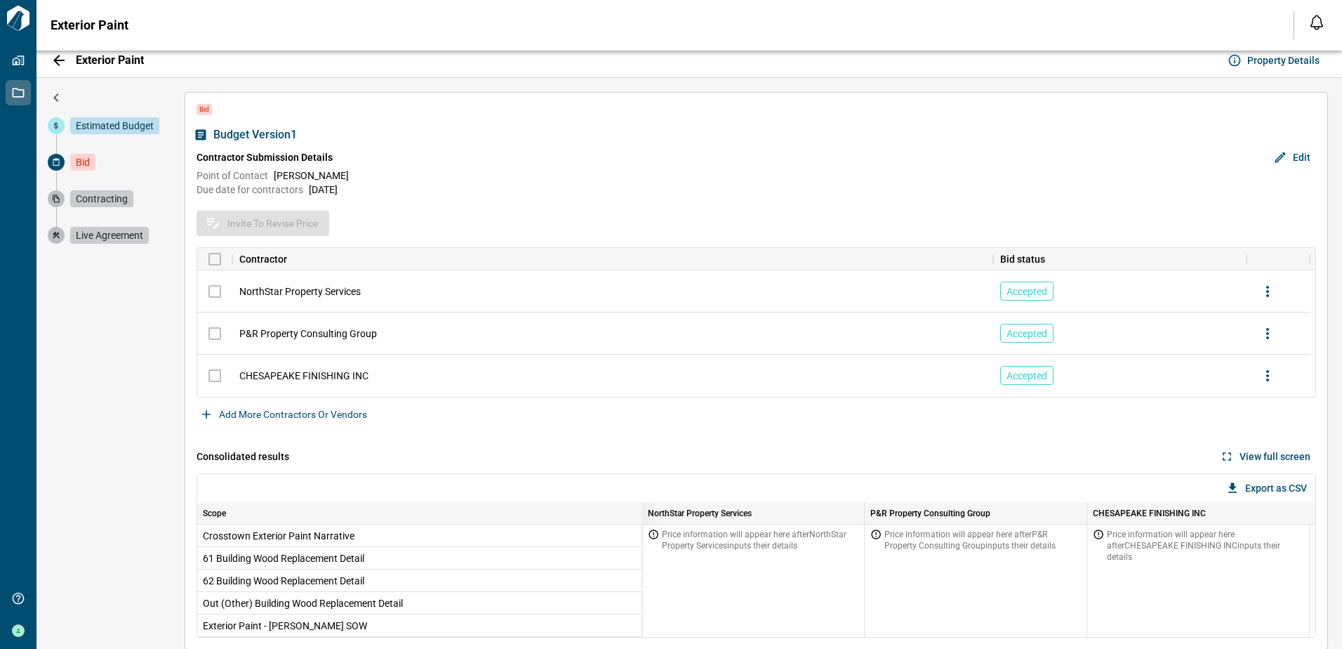
scroll to position [0, 0]
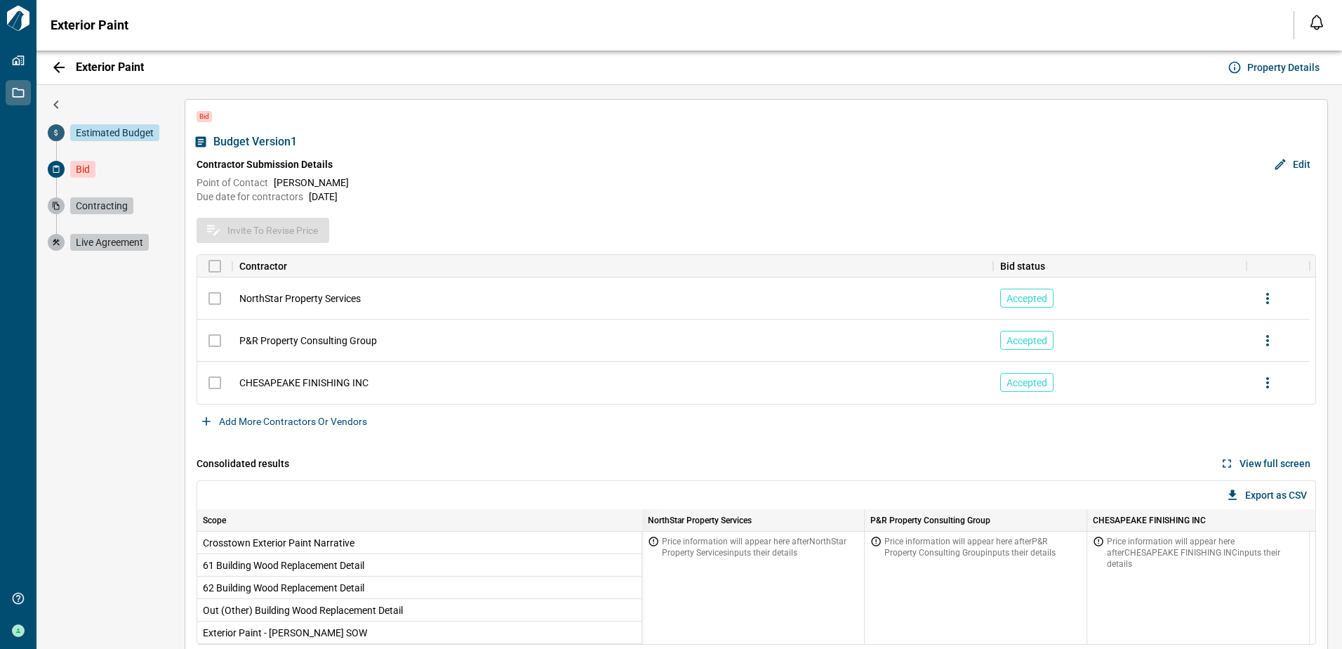
click at [103, 131] on span "Estimated Budget" at bounding box center [114, 132] width 89 height 17
